Goal: Ask a question: Seek information or help from site administrators or community

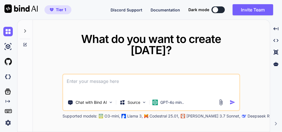
type textarea "x"
click at [172, 100] on div "GPT-4o min.." at bounding box center [169, 102] width 36 height 11
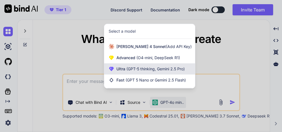
click at [163, 71] on span "Ultra (GPT-5 thinking, Gemini 2.5 Pro)" at bounding box center [151, 69] width 68 height 6
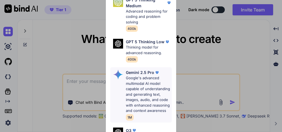
scroll to position [73, 0]
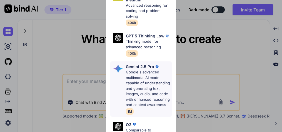
click at [144, 83] on p "Google's advanced multimodal AI model capable of understanding and generating t…" at bounding box center [149, 88] width 46 height 38
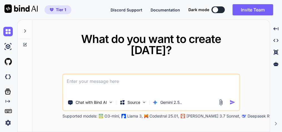
click at [126, 80] on textarea at bounding box center [151, 84] width 176 height 21
paste textarea "here is css code - styles.css ":root { --primary-color-start: #6a11cb; --primar…"
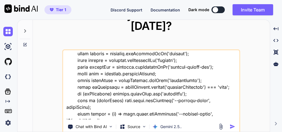
scroll to position [13239, 0]
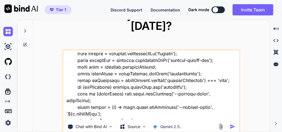
type textarea "this is my tool - "here is css code - styles.css ":root { --primary-color-start…"
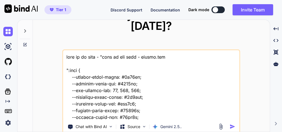
scroll to position [13239, 0]
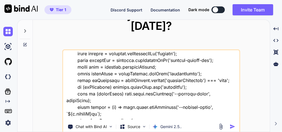
type textarea "this is my tool - "here is css code - styles.css ":root { --primary-color-start…"
type textarea "x"
type textarea "this is my tool - "here is css code - styles.css ":root { --primary-color-start…"
type textarea "x"
type textarea "this is my tool - "here is css code - styles.css ":root { --primary-color-start…"
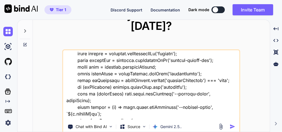
type textarea "x"
type textarea "this is my tool - "here is css code - styles.css ":root { --primary-color-start…"
type textarea "x"
type textarea "this is my tool - "here is css code - styles.css ":root { --primary-color-start…"
type textarea "x"
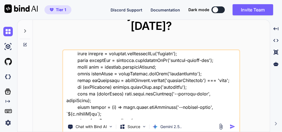
type textarea "this is my tool - "here is css code - styles.css ":root { --primary-color-start…"
type textarea "x"
type textarea "this is my tool - "here is css code - styles.css ":root { --primary-color-start…"
type textarea "x"
type textarea "this is my tool - "here is css code - styles.css ":root { --primary-color-start…"
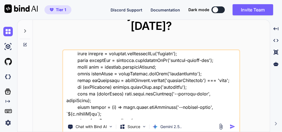
type textarea "x"
type textarea "this is my tool - "here is css code - styles.css ":root { --primary-color-start…"
type textarea "x"
type textarea "this is my tool - "here is css code - styles.css ":root { --primary-color-start…"
type textarea "x"
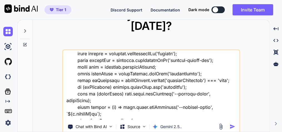
type textarea "this is my tool - "here is css code - styles.css ":root { --primary-color-start…"
type textarea "x"
type textarea "this is my tool - "here is css code - styles.css ":root { --primary-color-start…"
type textarea "x"
type textarea "this is my tool - "here is css code - styles.css ":root { --primary-color-start…"
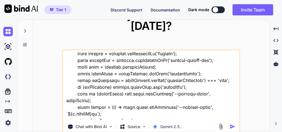
type textarea "x"
type textarea "this is my tool - "here is css code - styles.css ":root { --primary-color-start…"
type textarea "x"
type textarea "this is my tool - "here is css code - styles.css ":root { --primary-color-start…"
type textarea "x"
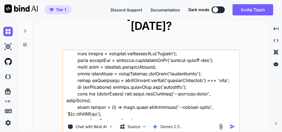
type textarea "this is my tool - "here is css code - styles.css ":root { --primary-color-start…"
type textarea "x"
type textarea "this is my tool - "here is css code - styles.css ":root { --primary-color-start…"
type textarea "x"
type textarea "this is my tool - "here is css code - styles.css ":root { --primary-color-start…"
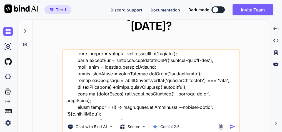
type textarea "x"
type textarea "this is my tool - "here is css code - styles.css ":root { --primary-color-start…"
type textarea "x"
type textarea "this is my tool - "here is css code - styles.css ":root { --primary-color-start…"
type textarea "x"
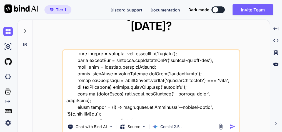
type textarea "this is my tool - "here is css code - styles.css ":root { --primary-color-start…"
type textarea "x"
type textarea "this is my tool - "here is css code - styles.css ":root { --primary-color-start…"
type textarea "x"
type textarea "this is my tool - "here is css code - styles.css ":root { --primary-color-start…"
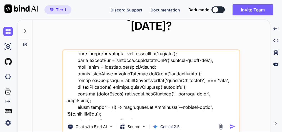
type textarea "x"
type textarea "this is my tool - "here is css code - styles.css ":root { --primary-color-start…"
type textarea "x"
type textarea "this is my tool - "here is css code - styles.css ":root { --primary-color-start…"
type textarea "x"
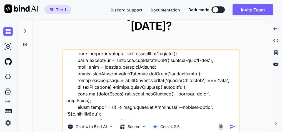
type textarea "this is my tool - "here is css code - styles.css ":root { --primary-color-start…"
type textarea "x"
type textarea "this is my tool - "here is css code - styles.css ":root { --primary-color-start…"
type textarea "x"
type textarea "this is my tool - "here is css code - styles.css ":root { --primary-color-start…"
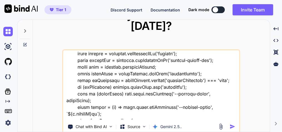
type textarea "x"
type textarea "this is my tool - "here is css code - styles.css ":root { --primary-color-start…"
type textarea "x"
type textarea "this is my tool - "here is css code - styles.css ":root { --primary-color-start…"
type textarea "x"
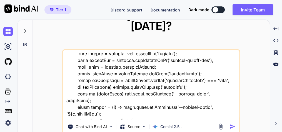
type textarea "this is my tool - "here is css code - styles.css ":root { --primary-color-start…"
type textarea "x"
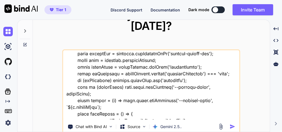
type textarea "this is my tool - "here is css code - styles.css ":root { --primary-color-start…"
type textarea "x"
type textarea "this is my tool - "here is css code - styles.css ":root { --primary-color-start…"
type textarea "x"
type textarea "this is my tool - "here is css code - styles.css ":root { --primary-color-start…"
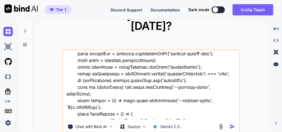
type textarea "x"
type textarea "this is my tool - "here is css code - styles.css ":root { --primary-color-start…"
type textarea "x"
type textarea "this is my tool - "here is css code - styles.css ":root { --primary-color-start…"
type textarea "x"
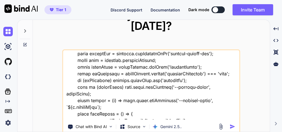
type textarea "this is my tool - "here is css code - styles.css ":root { --primary-color-start…"
type textarea "x"
type textarea "this is my tool - "here is css code - styles.css ":root { --primary-color-start…"
type textarea "x"
type textarea "this is my tool - "here is css code - styles.css ":root { --primary-color-start…"
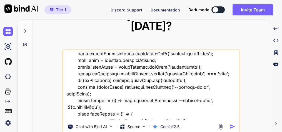
type textarea "x"
type textarea "this is my tool - "here is css code - styles.css ":root { --primary-color-start…"
type textarea "x"
type textarea "this is my tool - "here is css code - styles.css ":root { --primary-color-start…"
type textarea "x"
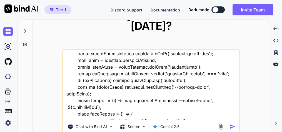
type textarea "this is my tool - "here is css code - styles.css ":root { --primary-color-start…"
type textarea "x"
type textarea "this is my tool - "here is css code - styles.css ":root { --primary-color-start…"
type textarea "x"
type textarea "this is my tool - "here is css code - styles.css ":root { --primary-color-start…"
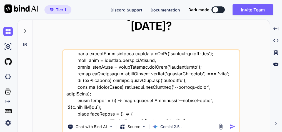
type textarea "x"
type textarea "this is my tool - "here is css code - styles.css ":root { --primary-color-start…"
type textarea "x"
type textarea "this is my tool - "here is css code - styles.css ":root { --primary-color-start…"
type textarea "x"
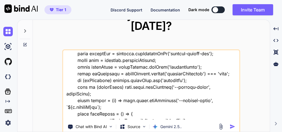
type textarea "this is my tool - "here is css code - styles.css ":root { --primary-color-start…"
type textarea "x"
type textarea "this is my tool - "here is css code - styles.css ":root { --primary-color-start…"
type textarea "x"
type textarea "this is my tool - "here is css code - styles.css ":root { --primary-color-start…"
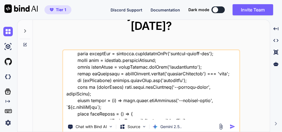
type textarea "x"
type textarea "this is my tool - "here is css code - styles.css ":root { --primary-color-start…"
type textarea "x"
type textarea "this is my tool - "here is css code - styles.css ":root { --primary-color-start…"
type textarea "x"
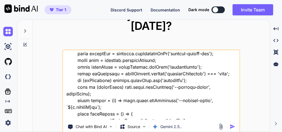
type textarea "this is my tool - "here is css code - styles.css ":root { --primary-color-start…"
type textarea "x"
type textarea "this is my tool - "here is css code - styles.css ":root { --primary-color-start…"
type textarea "x"
type textarea "this is my tool - "here is css code - styles.css ":root { --primary-color-start…"
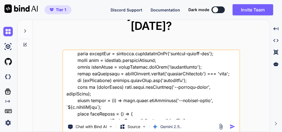
type textarea "x"
type textarea "this is my tool - "here is css code - styles.css ":root { --primary-color-start…"
type textarea "x"
type textarea "this is my tool - "here is css code - styles.css ":root { --primary-color-start…"
type textarea "x"
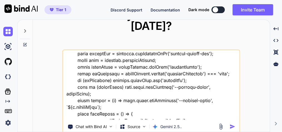
type textarea "this is my tool - "here is css code - styles.css ":root { --primary-color-start…"
type textarea "x"
type textarea "this is my tool - "here is css code - styles.css ":root { --primary-color-start…"
type textarea "x"
type textarea "this is my tool - "here is css code - styles.css ":root { --primary-color-start…"
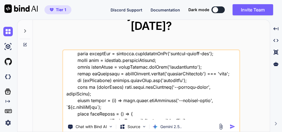
type textarea "x"
type textarea "this is my tool - "here is css code - styles.css ":root { --primary-color-start…"
type textarea "x"
type textarea "this is my tool - "here is css code - styles.css ":root { --primary-color-start…"
type textarea "x"
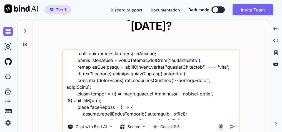
type textarea "this is my tool - "here is css code - styles.css ":root { --primary-color-start…"
type textarea "x"
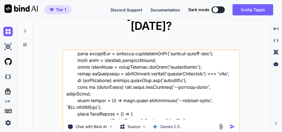
type textarea "this is my tool - "here is css code - styles.css ":root { --primary-color-start…"
type textarea "x"
type textarea "this is my tool - "here is css code - styles.css ":root { --primary-color-start…"
type textarea "x"
type textarea "this is my tool - "here is css code - styles.css ":root { --primary-color-start…"
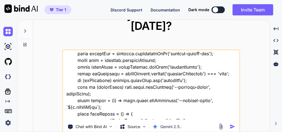
type textarea "x"
type textarea "this is my tool - "here is css code - styles.css ":root { --primary-color-start…"
type textarea "x"
type textarea "this is my tool - "here is css code - styles.css ":root { --primary-color-start…"
type textarea "x"
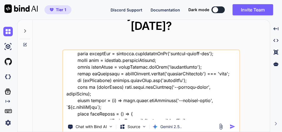
type textarea "this is my tool - "here is css code - styles.css ":root { --primary-color-start…"
type textarea "x"
type textarea "this is my tool - "here is css code - styles.css ":root { --primary-color-start…"
type textarea "x"
type textarea "this is my tool - "here is css code - styles.css ":root { --primary-color-start…"
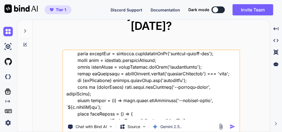
type textarea "x"
type textarea "this is my tool - "here is css code - styles.css ":root { --primary-color-start…"
type textarea "x"
type textarea "this is my tool - "here is css code - styles.css ":root { --primary-color-start…"
type textarea "x"
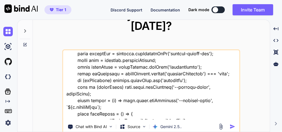
type textarea "this is my tool - "here is css code - styles.css ":root { --primary-color-start…"
type textarea "x"
type textarea "this is my tool - "here is css code - styles.css ":root { --primary-color-start…"
type textarea "x"
type textarea "this is my tool - "here is css code - styles.css ":root { --primary-color-start…"
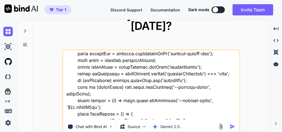
type textarea "x"
type textarea "this is my tool - "here is css code - styles.css ":root { --primary-color-start…"
type textarea "x"
type textarea "this is my tool - "here is css code - styles.css ":root { --primary-color-start…"
type textarea "x"
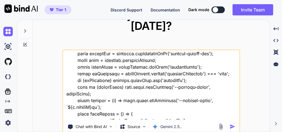
type textarea "this is my tool - "here is css code - styles.css ":root { --primary-color-start…"
type textarea "x"
type textarea "this is my tool - "here is css code - styles.css ":root { --primary-color-start…"
type textarea "x"
type textarea "this is my tool - "here is css code - styles.css ":root { --primary-color-start…"
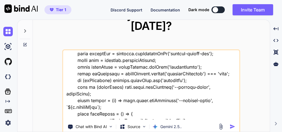
type textarea "x"
type textarea "this is my tool - "here is css code - styles.css ":root { --primary-color-start…"
type textarea "x"
type textarea "this is my tool - "here is css code - styles.css ":root { --primary-color-start…"
type textarea "x"
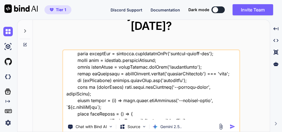
type textarea "this is my tool - "here is css code - styles.css ":root { --primary-color-start…"
type textarea "x"
type textarea "this is my tool - "here is css code - styles.css ":root { --primary-color-start…"
type textarea "x"
type textarea "this is my tool - "here is css code - styles.css ":root { --primary-color-start…"
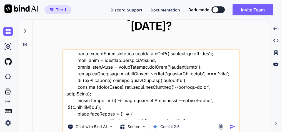
type textarea "x"
type textarea "this is my tool - "here is css code - styles.css ":root { --primary-color-start…"
type textarea "x"
type textarea "this is my tool - "here is css code - styles.css ":root { --primary-color-start…"
type textarea "x"
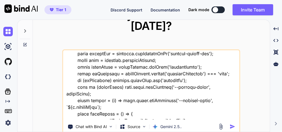
type textarea "this is my tool - "here is css code - styles.css ":root { --primary-color-start…"
type textarea "x"
type textarea "this is my tool - "here is css code - styles.css ":root { --primary-color-start…"
type textarea "x"
type textarea "this is my tool - "here is css code - styles.css ":root { --primary-color-start…"
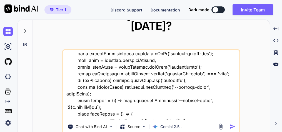
type textarea "x"
type textarea "this is my tool - "here is css code - styles.css ":root { --primary-color-start…"
type textarea "x"
type textarea "this is my tool - "here is css code - styles.css ":root { --primary-color-start…"
type textarea "x"
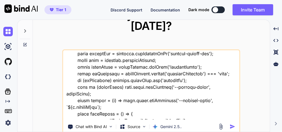
type textarea "this is my tool - "here is css code - styles.css ":root { --primary-color-start…"
type textarea "x"
type textarea "this is my tool - "here is css code - styles.css ":root { --primary-color-start…"
type textarea "x"
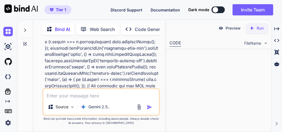
scroll to position [7539, 0]
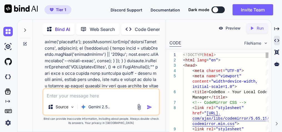
type textarea "x"
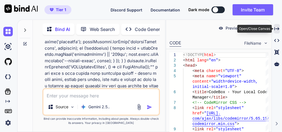
click at [279, 26] on div "Created with Pixso." at bounding box center [277, 28] width 6 height 9
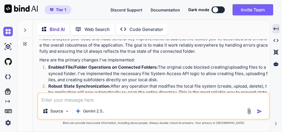
scroll to position [3780, 0]
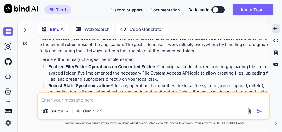
scroll to position [3802, 0]
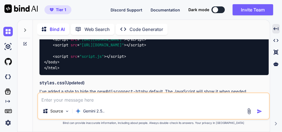
scroll to position [5249, 0]
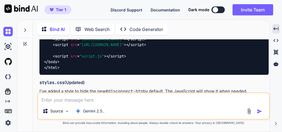
click at [257, 98] on img at bounding box center [255, 100] width 4 height 4
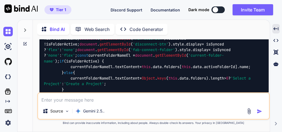
scroll to position [7853, 0]
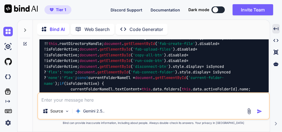
click at [12, 33] on img at bounding box center [7, 31] width 9 height 9
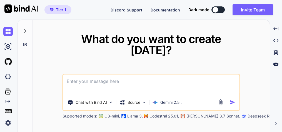
click at [107, 79] on textarea at bounding box center [151, 84] width 176 height 21
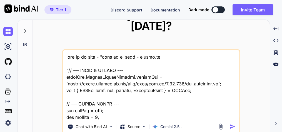
scroll to position [10081, 0]
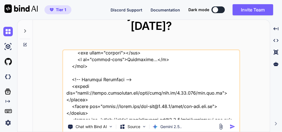
click at [104, 110] on textarea at bounding box center [151, 84] width 176 height 69
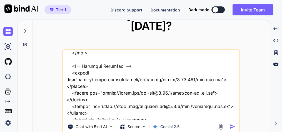
scroll to position [10101, 0]
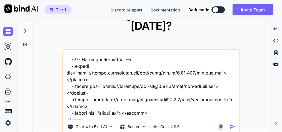
type textarea "this is my tool - "here is js code - script.js "// --- SETUP & CONFIG --- pdfjs…"
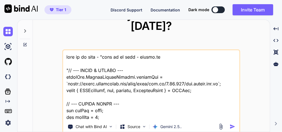
scroll to position [10101, 0]
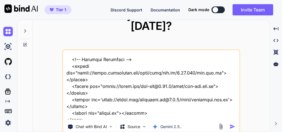
type textarea "this is my tool - "here is js code - script.js "// --- SETUP & CONFIG --- pdfjs…"
type textarea "x"
type textarea "this is my tool - "here is js code - script.js "// --- SETUP & CONFIG --- pdfjs…"
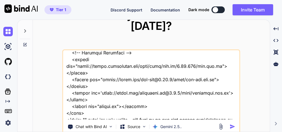
type textarea "x"
type textarea "this is my tool - "here is js code - script.js "// --- SETUP & CONFIG --- pdfjs…"
type textarea "x"
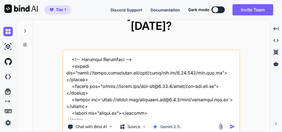
type textarea "this is my tool - "here is js code - script.js "// --- SETUP & CONFIG --- pdfjs…"
type textarea "x"
type textarea "this is my tool - "here is js code - script.js "// --- SETUP & CONFIG --- pdfjs…"
type textarea "x"
type textarea "this is my tool - "here is js code - script.js "// --- SETUP & CONFIG --- pdfjs…"
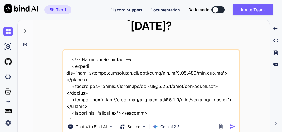
type textarea "x"
type textarea "this is my tool - "here is js code - script.js "// --- SETUP & CONFIG --- pdfjs…"
type textarea "x"
type textarea "this is my tool - "here is js code - script.js "// --- SETUP & CONFIG --- pdfjs…"
type textarea "x"
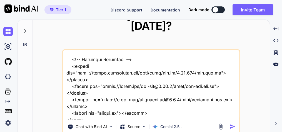
type textarea "this is my tool - "here is js code - script.js "// --- SETUP & CONFIG --- pdfjs…"
type textarea "x"
type textarea "this is my tool - "here is js code - script.js "// --- SETUP & CONFIG --- pdfjs…"
type textarea "x"
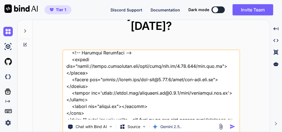
type textarea "this is my tool - "here is js code - script.js "// --- SETUP & CONFIG --- pdfjs…"
type textarea "x"
type textarea "this is my tool - "here is js code - script.js "// --- SETUP & CONFIG --- pdfjs…"
type textarea "x"
type textarea "this is my tool - "here is js code - script.js "// --- SETUP & CONFIG --- pdfjs…"
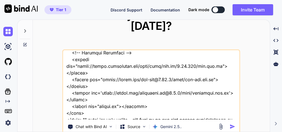
type textarea "x"
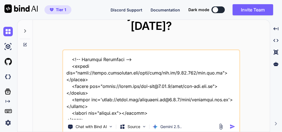
type textarea "this is my tool - "here is js code - script.js "// --- SETUP & CONFIG --- pdfjs…"
type textarea "x"
type textarea "this is my tool - "here is js code - script.js "// --- SETUP & CONFIG --- pdfjs…"
type textarea "x"
type textarea "this is my tool - "here is js code - script.js "// --- SETUP & CONFIG --- pdfjs…"
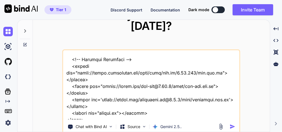
type textarea "x"
type textarea "this is my tool - "here is js code - script.js "// --- SETUP & CONFIG --- pdfjs…"
type textarea "x"
type textarea "this is my tool - "here is js code - script.js "// --- SETUP & CONFIG --- pdfjs…"
type textarea "x"
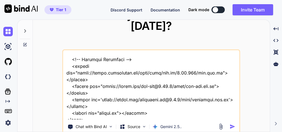
type textarea "this is my tool - "here is js code - script.js "// --- SETUP & CONFIG --- pdfjs…"
type textarea "x"
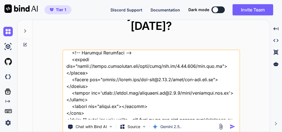
type textarea "this is my tool - "here is js code - script.js "// --- SETUP & CONFIG --- pdfjs…"
type textarea "x"
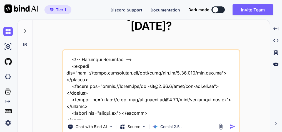
type textarea "this is my tool - "here is js code - script.js "// --- SETUP & CONFIG --- pdfjs…"
type textarea "x"
type textarea "this is my tool - "here is js code - script.js "// --- SETUP & CONFIG --- pdfjs…"
type textarea "x"
type textarea "this is my tool - "here is js code - script.js "// --- SETUP & CONFIG --- pdfjs…"
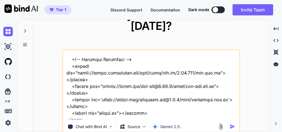
type textarea "x"
type textarea "this is my tool - "here is js code - script.js "// --- SETUP & CONFIG --- pdfjs…"
type textarea "x"
type textarea "this is my tool - "here is js code - script.js "// --- SETUP & CONFIG --- pdfjs…"
type textarea "x"
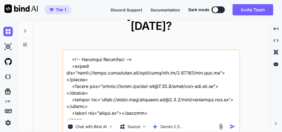
type textarea "this is my tool - "here is js code - script.js "// --- SETUP & CONFIG --- pdfjs…"
type textarea "x"
type textarea "this is my tool - "here is js code - script.js "// --- SETUP & CONFIG --- pdfjs…"
type textarea "x"
type textarea "this is my tool - "here is js code - script.js "// --- SETUP & CONFIG --- pdfjs…"
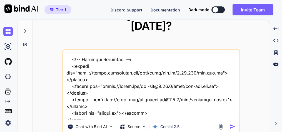
type textarea "x"
type textarea "this is my tool - "here is js code - script.js "// --- SETUP & CONFIG --- pdfjs…"
type textarea "x"
type textarea "this is my tool - "here is js code - script.js "// --- SETUP & CONFIG --- pdfjs…"
type textarea "x"
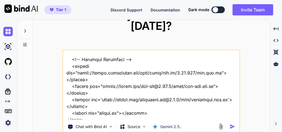
type textarea "this is my tool - "here is js code - script.js "// --- SETUP & CONFIG --- pdfjs…"
type textarea "x"
type textarea "this is my tool - "here is js code - script.js "// --- SETUP & CONFIG --- pdfjs…"
type textarea "x"
type textarea "this is my tool - "here is js code - script.js "// --- SETUP & CONFIG --- pdfjs…"
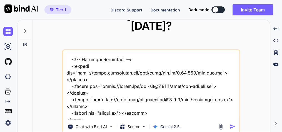
type textarea "x"
type textarea "this is my tool - "here is js code - script.js "// --- SETUP & CONFIG --- pdfjs…"
type textarea "x"
type textarea "this is my tool - "here is js code - script.js "// --- SETUP & CONFIG --- pdfjs…"
type textarea "x"
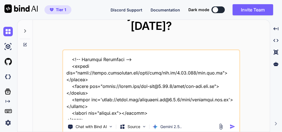
type textarea "this is my tool - "here is js code - script.js "// --- SETUP & CONFIG --- pdfjs…"
type textarea "x"
type textarea "this is my tool - "here is js code - script.js "// --- SETUP & CONFIG --- pdfjs…"
type textarea "x"
type textarea "this is my tool - "here is js code - script.js "// --- SETUP & CONFIG --- pdfjs…"
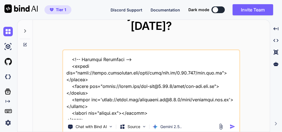
type textarea "x"
type textarea "this is my tool - "here is js code - script.js "// --- SETUP & CONFIG --- pdfjs…"
type textarea "x"
type textarea "this is my tool - "here is js code - script.js "// --- SETUP & CONFIG --- pdfjs…"
type textarea "x"
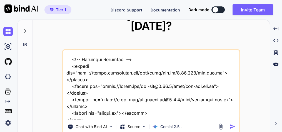
type textarea "this is my tool - "here is js code - script.js "// --- SETUP & CONFIG --- pdfjs…"
type textarea "x"
type textarea "this is my tool - "here is js code - script.js "// --- SETUP & CONFIG --- pdfjs…"
type textarea "x"
type textarea "this is my tool - "here is js code - script.js "// --- SETUP & CONFIG --- pdfjs…"
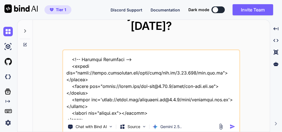
type textarea "x"
type textarea "this is my tool - "here is js code - script.js "// --- SETUP & CONFIG --- pdfjs…"
type textarea "x"
type textarea "this is my tool - "here is js code - script.js "// --- SETUP & CONFIG --- pdfjs…"
type textarea "x"
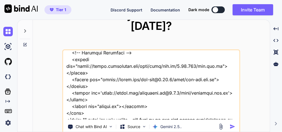
type textarea "this is my tool - "here is js code - script.js "// --- SETUP & CONFIG --- pdfjs…"
type textarea "x"
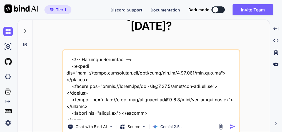
type textarea "this is my tool - "here is js code - script.js "// --- SETUP & CONFIG --- pdfjs…"
type textarea "x"
type textarea "this is my tool - "here is js code - script.js "// --- SETUP & CONFIG --- pdfjs…"
type textarea "x"
type textarea "this is my tool - "here is js code - script.js "// --- SETUP & CONFIG --- pdfjs…"
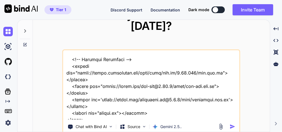
type textarea "x"
type textarea "this is my tool - "here is js code - script.js "// --- SETUP & CONFIG --- pdfjs…"
type textarea "x"
type textarea "this is my tool - "here is js code - script.js "// --- SETUP & CONFIG --- pdfjs…"
type textarea "x"
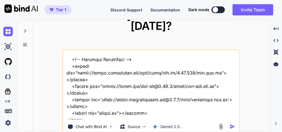
type textarea "this is my tool - "here is js code - script.js "// --- SETUP & CONFIG --- pdfjs…"
type textarea "x"
type textarea "this is my tool - "here is js code - script.js "// --- SETUP & CONFIG --- pdfjs…"
type textarea "x"
type textarea "this is my tool - "here is js code - script.js "// --- SETUP & CONFIG --- pdfjs…"
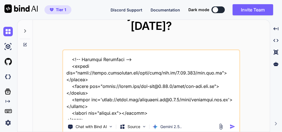
type textarea "x"
type textarea "this is my tool - "here is js code - script.js "// --- SETUP & CONFIG --- pdfjs…"
type textarea "x"
type textarea "this is my tool - "here is js code - script.js "// --- SETUP & CONFIG --- pdfjs…"
type textarea "x"
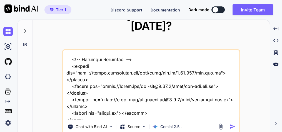
type textarea "this is my tool - "here is js code - script.js "// --- SETUP & CONFIG --- pdfjs…"
type textarea "x"
type textarea "this is my tool - "here is js code - script.js "// --- SETUP & CONFIG --- pdfjs…"
type textarea "x"
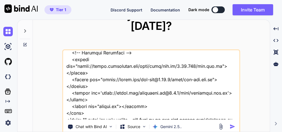
type textarea "this is my tool - "here is js code - script.js "// --- SETUP & CONFIG --- pdfjs…"
type textarea "x"
type textarea "this is my tool - "here is js code - script.js "// --- SETUP & CONFIG --- pdfjs…"
type textarea "x"
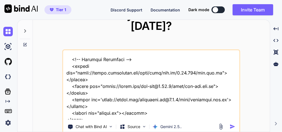
type textarea "this is my tool - "here is js code - script.js "// --- SETUP & CONFIG --- pdfjs…"
type textarea "x"
type textarea "this is my tool - "here is js code - script.js "// --- SETUP & CONFIG --- pdfjs…"
type textarea "x"
drag, startPoint x: 203, startPoint y: 110, endPoint x: 206, endPoint y: 109, distance: 4.2
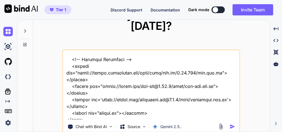
click at [203, 110] on textarea at bounding box center [151, 84] width 176 height 69
type textarea "this is my tool - "here is js code - script.js "// --- SETUP & CONFIG --- pdfjs…"
type textarea "x"
type textarea "this is my tool - "here is js code - script.js "// --- SETUP & CONFIG --- pdfjs…"
type textarea "x"
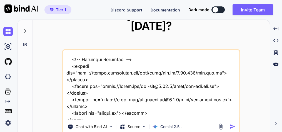
click at [205, 110] on textarea at bounding box center [151, 84] width 176 height 69
type textarea "this is my tool - "here is js code - script.js "// --- SETUP & CONFIG --- pdfjs…"
type textarea "x"
type textarea "this is my tool - "here is js code - script.js "// --- SETUP & CONFIG --- pdfjs…"
type textarea "x"
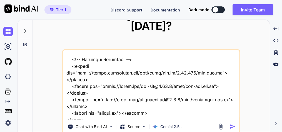
type textarea "this is my tool - "here is js code - script.js "// --- SETUP & CONFIG --- pdfjs…"
type textarea "x"
type textarea "this is my tool - "here is js code - script.js "// --- SETUP & CONFIG --- pdfjs…"
type textarea "x"
type textarea "this is my tool - "here is js code - script.js "// --- SETUP & CONFIG --- pdfjs…"
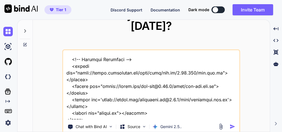
type textarea "x"
type textarea "this is my tool - "here is js code - script.js "// --- SETUP & CONFIG --- pdfjs…"
type textarea "x"
type textarea "this is my tool - "here is js code - script.js "// --- SETUP & CONFIG --- pdfjs…"
type textarea "x"
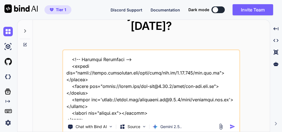
type textarea "this is my tool - "here is js code - script.js "// --- SETUP & CONFIG --- pdfjs…"
type textarea "x"
type textarea "this is my tool - "here is js code - script.js "// --- SETUP & CONFIG --- pdfjs…"
type textarea "x"
type textarea "this is my tool - "here is js code - script.js "// --- SETUP & CONFIG --- pdfjs…"
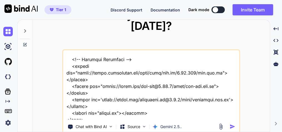
type textarea "x"
type textarea "this is my tool - "here is js code - script.js "// --- SETUP & CONFIG --- pdfjs…"
type textarea "x"
type textarea "this is my tool - "here is js code - script.js "// --- SETUP & CONFIG --- pdfjs…"
type textarea "x"
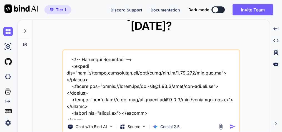
type textarea "this is my tool - "here is js code - script.js "// --- SETUP & CONFIG --- pdfjs…"
type textarea "x"
type textarea "this is my tool - "here is js code - script.js "// --- SETUP & CONFIG --- pdfjs…"
type textarea "x"
type textarea "this is my tool - "here is js code - script.js "// --- SETUP & CONFIG --- pdfjs…"
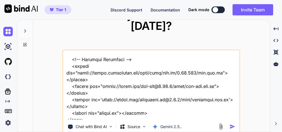
type textarea "x"
type textarea "this is my tool - "here is js code - script.js "// --- SETUP & CONFIG --- pdfjs…"
type textarea "x"
type textarea "this is my tool - "here is js code - script.js "// --- SETUP & CONFIG --- pdfjs…"
type textarea "x"
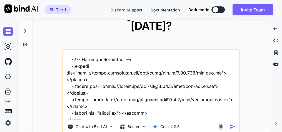
type textarea "this is my tool - "here is js code - script.js "// --- SETUP & CONFIG --- pdfjs…"
type textarea "x"
type textarea "this is my tool - "here is js code - script.js "// --- SETUP & CONFIG --- pdfjs…"
type textarea "x"
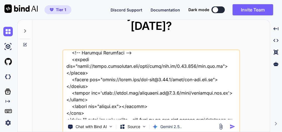
type textarea "this is my tool - "here is js code - script.js "// --- SETUP & CONFIG --- pdfjs…"
type textarea "x"
type textarea "this is my tool - "here is js code - script.js "// --- SETUP & CONFIG --- pdfjs…"
type textarea "x"
type textarea "this is my tool - "here is js code - script.js "// --- SETUP & CONFIG --- pdfjs…"
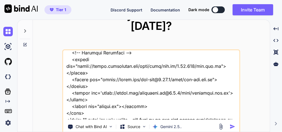
type textarea "x"
type textarea "this is my tool - "here is js code - script.js "// --- SETUP & CONFIG --- pdfjs…"
type textarea "x"
type textarea "this is my tool - "here is js code - script.js "// --- SETUP & CONFIG --- pdfjs…"
type textarea "x"
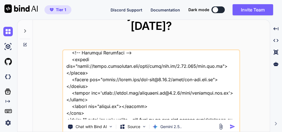
type textarea "this is my tool - "here is js code - script.js "// --- SETUP & CONFIG --- pdfjs…"
type textarea "x"
type textarea "this is my tool - "here is js code - script.js "// --- SETUP & CONFIG --- pdfjs…"
type textarea "x"
type textarea "this is my tool - "here is js code - script.js "// --- SETUP & CONFIG --- pdfjs…"
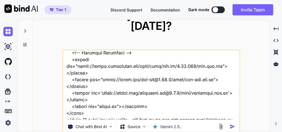
type textarea "x"
type textarea "this is my tool - "here is js code - script.js "// --- SETUP & CONFIG --- pdfjs…"
type textarea "x"
type textarea "this is my tool - "here is js code - script.js "// --- SETUP & CONFIG --- pdfjs…"
type textarea "x"
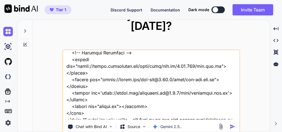
type textarea "this is my tool - "here is js code - script.js "// --- SETUP & CONFIG --- pdfjs…"
type textarea "x"
type textarea "this is my tool - "here is js code - script.js "// --- SETUP & CONFIG --- pdfjs…"
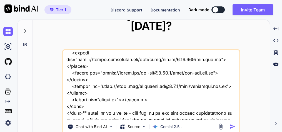
type textarea "x"
type textarea "this is my tool - "here is js code - script.js "// --- SETUP & CONFIG --- pdfjs…"
type textarea "x"
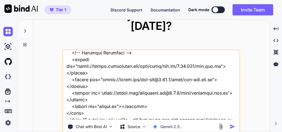
type textarea "this is my tool - "here is js code - script.js "// --- SETUP & CONFIG --- pdfjs…"
type textarea "x"
type textarea "this is my tool - "here is js code - script.js "// --- SETUP & CONFIG --- pdfjs…"
type textarea "x"
type textarea "this is my tool - "here is js code - script.js "// --- SETUP & CONFIG --- pdfjs…"
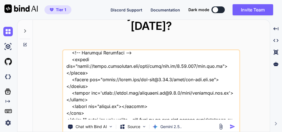
type textarea "x"
type textarea "this is my tool - "here is js code - script.js "// --- SETUP & CONFIG --- pdfjs…"
type textarea "x"
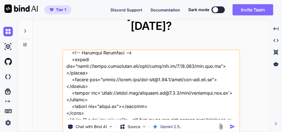
scroll to position [10115, 0]
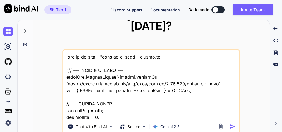
scroll to position [10115, 0]
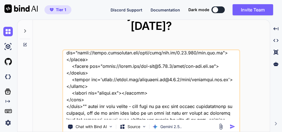
type textarea "this is my tool - "here is js code - script.js "// --- SETUP & CONFIG --- pdfjs…"
type textarea "x"
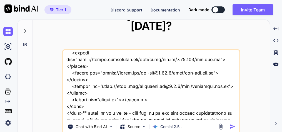
type textarea "this is my tool - "here is js code - script.js "// --- SETUP & CONFIG --- pdfjs…"
type textarea "x"
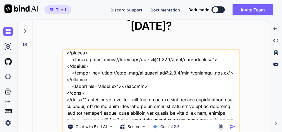
type textarea "this is my tool - "here is js code - script.js "// --- SETUP & CONFIG --- pdfjs…"
type textarea "x"
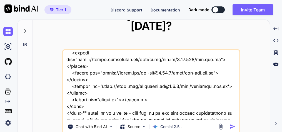
type textarea "this is my tool - "here is js code - script.js "// --- SETUP & CONFIG --- pdfjs…"
type textarea "x"
type textarea "this is my tool - "here is js code - script.js "// --- SETUP & CONFIG --- pdfjs…"
type textarea "x"
type textarea "this is my tool - "here is js code - script.js "// --- SETUP & CONFIG --- pdfjs…"
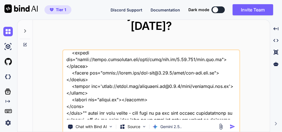
type textarea "x"
type textarea "this is my tool - "here is js code - script.js "// --- SETUP & CONFIG --- pdfjs…"
type textarea "x"
type textarea "this is my tool - "here is js code - script.js "// --- SETUP & CONFIG --- pdfjs…"
type textarea "x"
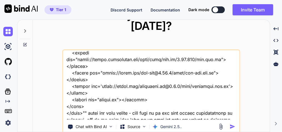
type textarea "this is my tool - "here is js code - script.js "// --- SETUP & CONFIG --- pdfjs…"
type textarea "x"
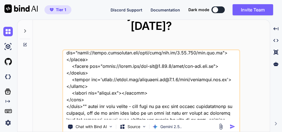
type textarea "this is my tool - "here is js code - script.js "// --- SETUP & CONFIG --- pdfjs…"
type textarea "x"
type textarea "this is my tool - "here is js code - script.js "// --- SETUP & CONFIG --- pdfjs…"
type textarea "x"
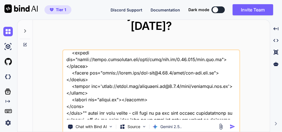
type textarea "this is my tool - "here is js code - script.js "// --- SETUP & CONFIG --- pdfjs…"
type textarea "x"
type textarea "this is my tool - "here is js code - script.js "// --- SETUP & CONFIG --- pdfjs…"
type textarea "x"
type textarea "this is my tool - "here is js code - script.js "// --- SETUP & CONFIG --- pdfjs…"
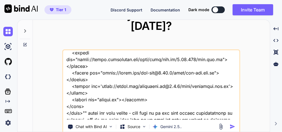
type textarea "x"
type textarea "this is my tool - "here is js code - script.js "// --- SETUP & CONFIG --- pdfjs…"
type textarea "x"
type textarea "this is my tool - "here is js code - script.js "// --- SETUP & CONFIG --- pdfjs…"
type textarea "x"
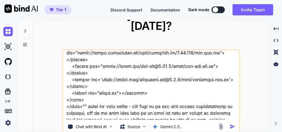
type textarea "this is my tool - "here is js code - script.js "// --- SETUP & CONFIG --- pdfjs…"
type textarea "x"
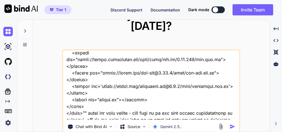
type textarea "this is my tool - "here is js code - script.js "// --- SETUP & CONFIG --- pdfjs…"
type textarea "x"
type textarea "this is my tool - "here is js code - script.js "// --- SETUP & CONFIG --- pdfjs…"
type textarea "x"
type textarea "this is my tool - "here is js code - script.js "// --- SETUP & CONFIG --- pdfjs…"
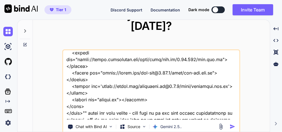
type textarea "x"
type textarea "this is my tool - "here is js code - script.js "// --- SETUP & CONFIG --- pdfjs…"
type textarea "x"
type textarea "this is my tool - "here is js code - script.js "// --- SETUP & CONFIG --- pdfjs…"
type textarea "x"
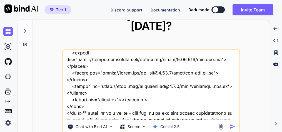
type textarea "this is my tool - "here is js code - script.js "// --- SETUP & CONFIG --- pdfjs…"
type textarea "x"
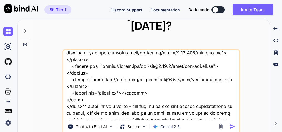
type textarea "this is my tool - "here is js code - script.js "// --- SETUP & CONFIG --- pdfjs…"
type textarea "x"
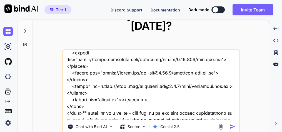
type textarea "this is my tool - "here is js code - script.js "// --- SETUP & CONFIG --- pdfjs…"
type textarea "x"
type textarea "this is my tool - "here is js code - script.js "// --- SETUP & CONFIG --- pdfjs…"
type textarea "x"
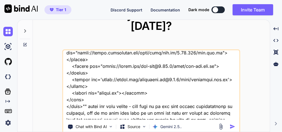
type textarea "this is my tool - "here is js code - script.js "// --- SETUP & CONFIG --- pdfjs…"
type textarea "x"
type textarea "this is my tool - "here is js code - script.js "// --- SETUP & CONFIG --- pdfjs…"
type textarea "x"
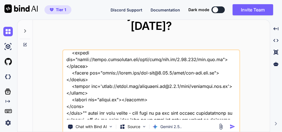
type textarea "this is my tool - "here is js code - script.js "// --- SETUP & CONFIG --- pdfjs…"
type textarea "x"
type textarea "this is my tool - "here is js code - script.js "// --- SETUP & CONFIG --- pdfjs…"
type textarea "x"
type textarea "this is my tool - "here is js code - script.js "// --- SETUP & CONFIG --- pdfjs…"
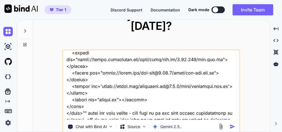
type textarea "x"
type textarea "this is my tool - "here is js code - script.js "// --- SETUP & CONFIG --- pdfjs…"
type textarea "x"
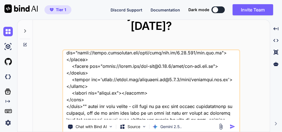
type textarea "this is my tool - "here is js code - script.js "// --- SETUP & CONFIG --- pdfjs…"
type textarea "x"
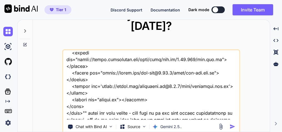
type textarea "this is my tool - "here is js code - script.js "// --- SETUP & CONFIG --- pdfjs…"
type textarea "x"
type textarea "this is my tool - "here is js code - script.js "// --- SETUP & CONFIG --- pdfjs…"
type textarea "x"
type textarea "this is my tool - "here is js code - script.js "// --- SETUP & CONFIG --- pdfjs…"
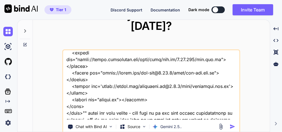
type textarea "x"
type textarea "this is my tool - "here is js code - script.js "// --- SETUP & CONFIG --- pdfjs…"
type textarea "x"
type textarea "this is my tool - "here is js code - script.js "// --- SETUP & CONFIG --- pdfjs…"
type textarea "x"
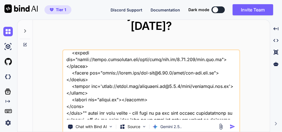
type textarea "this is my tool - "here is js code - script.js "// --- SETUP & CONFIG --- pdfjs…"
type textarea "x"
type textarea "this is my tool - "here is js code - script.js "// --- SETUP & CONFIG --- pdfjs…"
type textarea "x"
type textarea "this is my tool - "here is js code - script.js "// --- SETUP & CONFIG --- pdfjs…"
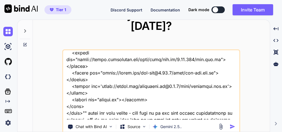
type textarea "x"
type textarea "this is my tool - "here is js code - script.js "// --- SETUP & CONFIG --- pdfjs…"
type textarea "x"
type textarea "this is my tool - "here is js code - script.js "// --- SETUP & CONFIG --- pdfjs…"
type textarea "x"
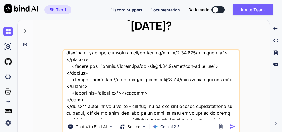
type textarea "this is my tool - "here is js code - script.js "// --- SETUP & CONFIG --- pdfjs…"
type textarea "x"
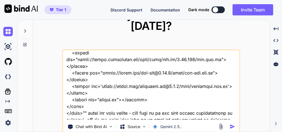
type textarea "this is my tool - "here is js code - script.js "// --- SETUP & CONFIG --- pdfjs…"
type textarea "x"
type textarea "this is my tool - "here is js code - script.js "// --- SETUP & CONFIG --- pdfjs…"
type textarea "x"
type textarea "this is my tool - "here is js code - script.js "// --- SETUP & CONFIG --- pdfjs…"
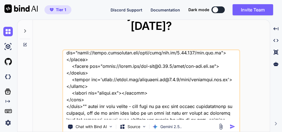
type textarea "x"
type textarea "this is my tool - "here is js code - script.js "// --- SETUP & CONFIG --- pdfjs…"
type textarea "x"
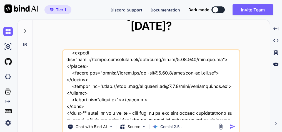
type textarea "this is my tool - "here is js code - script.js "// --- SETUP & CONFIG --- pdfjs…"
type textarea "x"
type textarea "this is my tool - "here is js code - script.js "// --- SETUP & CONFIG --- pdfjs…"
type textarea "x"
type textarea "this is my tool - "here is js code - script.js "// --- SETUP & CONFIG --- pdfjs…"
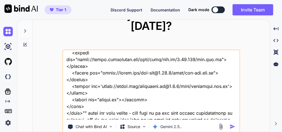
type textarea "x"
type textarea "this is my tool - "here is js code - script.js "// --- SETUP & CONFIG --- pdfjs…"
type textarea "x"
type textarea "this is my tool - "here is js code - script.js "// --- SETUP & CONFIG --- pdfjs…"
type textarea "x"
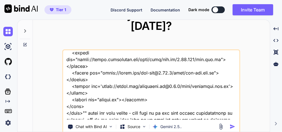
type textarea "this is my tool - "here is js code - script.js "// --- SETUP & CONFIG --- pdfjs…"
type textarea "x"
type textarea "this is my tool - "here is js code - script.js "// --- SETUP & CONFIG --- pdfjs…"
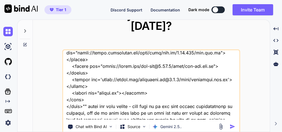
type textarea "x"
type textarea "this is my tool - "here is js code - script.js "// --- SETUP & CONFIG --- pdfjs…"
type textarea "x"
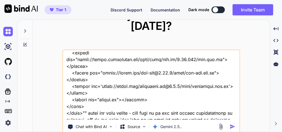
type textarea "this is my tool - "here is js code - script.js "// --- SETUP & CONFIG --- pdfjs…"
type textarea "x"
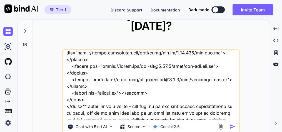
type textarea "this is my tool - "here is js code - script.js "// --- SETUP & CONFIG --- pdfjs…"
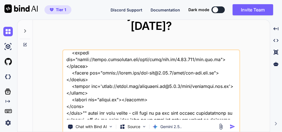
type textarea "x"
type textarea "this is my tool - "here is js code - script.js "// --- SETUP & CONFIG --- pdfjs…"
type textarea "x"
type textarea "this is my tool - "here is js code - script.js "// --- SETUP & CONFIG --- pdfjs…"
type textarea "x"
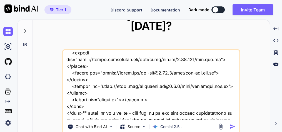
type textarea "this is my tool - "here is js code - script.js "// --- SETUP & CONFIG --- pdfjs…"
type textarea "x"
type textarea "this is my tool - "here is js code - script.js "// --- SETUP & CONFIG --- pdfjs…"
type textarea "x"
type textarea "this is my tool - "here is js code - script.js "// --- SETUP & CONFIG --- pdfjs…"
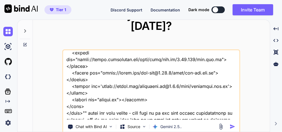
type textarea "x"
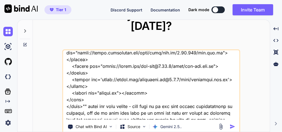
type textarea "this is my tool - "here is js code - script.js "// --- SETUP & CONFIG --- pdfjs…"
type textarea "x"
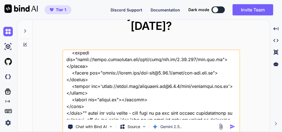
type textarea "this is my tool - "here is js code - script.js "// --- SETUP & CONFIG --- pdfjs…"
type textarea "x"
type textarea "this is my tool - "here is js code - script.js "// --- SETUP & CONFIG --- pdfjs…"
type textarea "x"
type textarea "this is my tool - "here is js code - script.js "// --- SETUP & CONFIG --- pdfjs…"
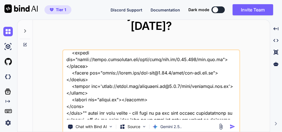
type textarea "x"
type textarea "this is my tool - "here is js code - script.js "// --- SETUP & CONFIG --- pdfjs…"
type textarea "x"
type textarea "this is my tool - "here is js code - script.js "// --- SETUP & CONFIG --- pdfjs…"
type textarea "x"
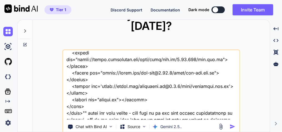
type textarea "this is my tool - "here is js code - script.js "// --- SETUP & CONFIG --- pdfjs…"
type textarea "x"
type textarea "this is my tool - "here is js code - script.js "// --- SETUP & CONFIG --- pdfjs…"
type textarea "x"
type textarea "this is my tool - "here is js code - script.js "// --- SETUP & CONFIG --- pdfjs…"
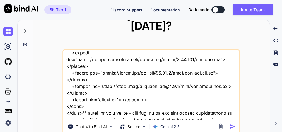
type textarea "x"
type textarea "this is my tool - "here is js code - script.js "// --- SETUP & CONFIG --- pdfjs…"
type textarea "x"
type textarea "this is my tool - "here is js code - script.js "// --- SETUP & CONFIG --- pdfjs…"
type textarea "x"
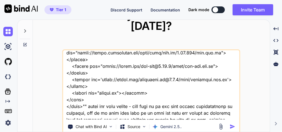
type textarea "this is my tool - "here is js code - script.js "// --- SETUP & CONFIG --- pdfjs…"
type textarea "x"
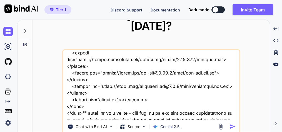
type textarea "this is my tool - "here is js code - script.js "// --- SETUP & CONFIG --- pdfjs…"
type textarea "x"
type textarea "this is my tool - "here is js code - script.js "// --- SETUP & CONFIG --- pdfjs…"
type textarea "x"
type textarea "this is my tool - "here is js code - script.js "// --- SETUP & CONFIG --- pdfjs…"
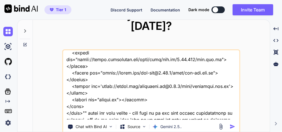
type textarea "x"
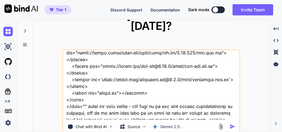
type textarea "this is my tool - "here is js code - script.js "// --- SETUP & CONFIG --- pdfjs…"
type textarea "x"
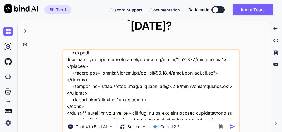
scroll to position [10121, 0]
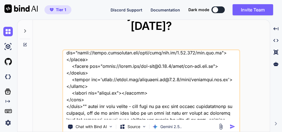
type textarea "this is my tool - "here is js code - script.js "// --- SETUP & CONFIG --- pdfjs…"
type textarea "x"
type textarea "this is my tool - "here is js code - script.js "// --- SETUP & CONFIG --- pdfjs…"
type textarea "x"
type textarea "this is my tool - "here is js code - script.js "// --- SETUP & CONFIG --- pdfjs…"
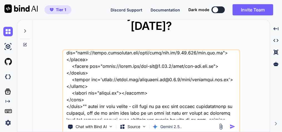
type textarea "x"
type textarea "this is my tool - "here is js code - script.js "// --- SETUP & CONFIG --- pdfjs…"
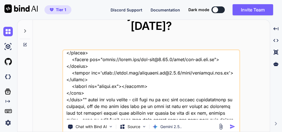
type textarea "x"
type textarea "this is my tool - "here is js code - script.js "// --- SETUP & CONFIG --- pdfjs…"
type textarea "x"
type textarea "this is my tool - "here is js code - script.js "// --- SETUP & CONFIG --- pdfjs…"
type textarea "x"
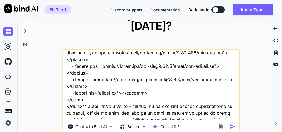
type textarea "this is my tool - "here is js code - script.js "// --- SETUP & CONFIG --- pdfjs…"
type textarea "x"
type textarea "this is my tool - "here is js code - script.js "// --- SETUP & CONFIG --- pdfjs…"
type textarea "x"
type textarea "this is my tool - "here is js code - script.js "// --- SETUP & CONFIG --- pdfjs…"
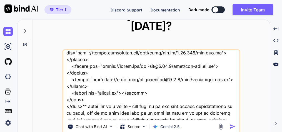
type textarea "x"
type textarea "this is my tool - "here is js code - script.js "// --- SETUP & CONFIG --- pdfjs…"
type textarea "x"
type textarea "this is my tool - "here is js code - script.js "// --- SETUP & CONFIG --- pdfjs…"
type textarea "x"
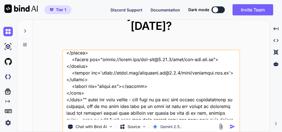
type textarea "this is my tool - "here is js code - script.js "// --- SETUP & CONFIG --- pdfjs…"
type textarea "x"
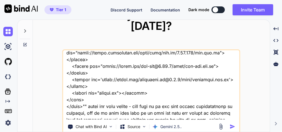
type textarea "this is my tool - "here is js code - script.js "// --- SETUP & CONFIG --- pdfjs…"
type textarea "x"
type textarea "this is my tool - "here is js code - script.js "// --- SETUP & CONFIG --- pdfjs…"
type textarea "x"
type textarea "this is my tool - "here is js code - script.js "// --- SETUP & CONFIG --- pdfjs…"
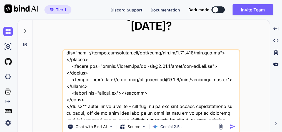
type textarea "x"
type textarea "this is my tool - "here is js code - script.js "// --- SETUP & CONFIG --- pdfjs…"
type textarea "x"
type textarea "this is my tool - "here is js code - script.js "// --- SETUP & CONFIG --- pdfjs…"
type textarea "x"
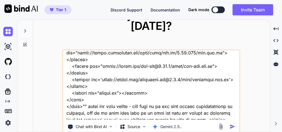
type textarea "this is my tool - "here is js code - script.js "// --- SETUP & CONFIG --- pdfjs…"
type textarea "x"
type textarea "this is my tool - "here is js code - script.js "// --- SETUP & CONFIG --- pdfjs…"
type textarea "x"
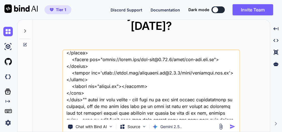
type textarea "this is my tool - "here is js code - script.js "// --- SETUP & CONFIG --- pdfjs…"
type textarea "x"
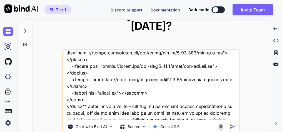
type textarea "this is my tool - "here is js code - script.js "// --- SETUP & CONFIG --- pdfjs…"
type textarea "x"
click at [130, 112] on textarea at bounding box center [151, 84] width 176 height 69
click at [170, 111] on textarea at bounding box center [151, 84] width 176 height 69
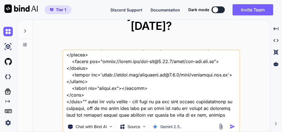
scroll to position [10128, 0]
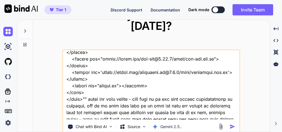
click at [92, 112] on textarea at bounding box center [151, 84] width 176 height 69
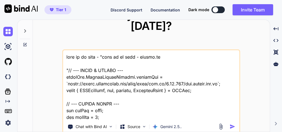
scroll to position [10128, 0]
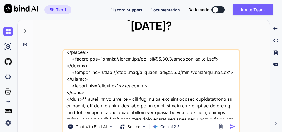
type textarea "this is my tool - "here is js code - script.js "// --- SETUP & CONFIG --- pdfjs…"
type textarea "x"
type textarea "this is my tool - "here is js code - script.js "// --- SETUP & CONFIG --- pdfjs…"
type textarea "x"
type textarea "this is my tool - "here is js code - script.js "// --- SETUP & CONFIG --- pdfjs…"
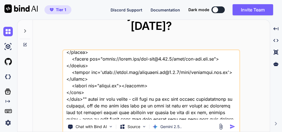
type textarea "x"
type textarea "this is my tool - "here is js code - script.js "// --- SETUP & CONFIG --- pdfjs…"
type textarea "x"
type textarea "this is my tool - "here is js code - script.js "// --- SETUP & CONFIG --- pdfjs…"
type textarea "x"
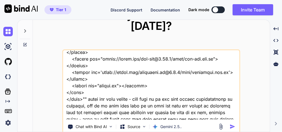
type textarea "this is my tool - "here is js code - script.js "// --- SETUP & CONFIG --- pdfjs…"
type textarea "x"
type textarea "this is my tool - "here is js code - script.js "// --- SETUP & CONFIG --- pdfjs…"
type textarea "x"
type textarea "this is my tool - "here is js code - script.js "// --- SETUP & CONFIG --- pdfjs…"
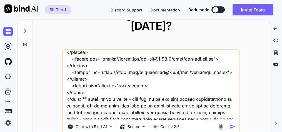
type textarea "x"
type textarea "this is my tool - "here is js code - script.js "// --- SETUP & CONFIG --- pdfjs…"
type textarea "x"
type textarea "this is my tool - "here is js code - script.js "// --- SETUP & CONFIG --- pdfjs…"
type textarea "x"
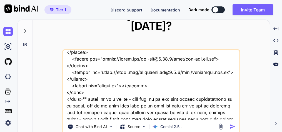
type textarea "this is my tool - "here is js code - script.js "// --- SETUP & CONFIG --- pdfjs…"
type textarea "x"
type textarea "this is my tool - "here is js code - script.js "// --- SETUP & CONFIG --- pdfjs…"
type textarea "x"
type textarea "this is my tool - "here is js code - script.js "// --- SETUP & CONFIG --- pdfjs…"
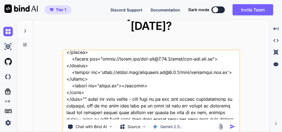
type textarea "x"
type textarea "this is my tool - "here is js code - script.js "// --- SETUP & CONFIG --- pdfjs…"
type textarea "x"
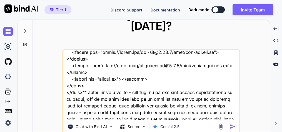
type textarea "this is my tool - "here is js code - script.js "// --- SETUP & CONFIG --- pdfjs…"
type textarea "x"
type textarea "this is my tool - "here is js code - script.js "// --- SETUP & CONFIG --- pdfjs…"
type textarea "x"
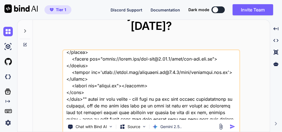
type textarea "this is my tool - "here is js code - script.js "// --- SETUP & CONFIG --- pdfjs…"
type textarea "x"
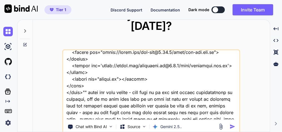
type textarea "this is my tool - "here is js code - script.js "// --- SETUP & CONFIG --- pdfjs…"
type textarea "x"
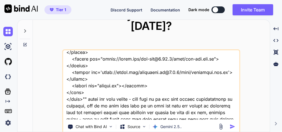
type textarea "this is my tool - "here is js code - script.js "// --- SETUP & CONFIG --- pdfjs…"
type textarea "x"
type textarea "this is my tool - "here is js code - script.js "// --- SETUP & CONFIG --- pdfjs…"
type textarea "x"
type textarea "this is my tool - "here is js code - script.js "// --- SETUP & CONFIG --- pdfjs…"
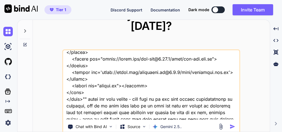
type textarea "x"
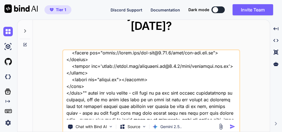
type textarea "this is my tool - "here is js code - script.js "// --- SETUP & CONFIG --- pdfjs…"
type textarea "x"
type textarea "this is my tool - "here is js code - script.js "// --- SETUP & CONFIG --- pdfjs…"
type textarea "x"
type textarea "this is my tool - "here is js code - script.js "// --- SETUP & CONFIG --- pdfjs…"
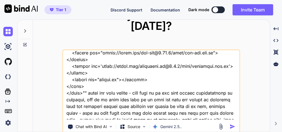
type textarea "x"
type textarea "this is my tool - "here is js code - script.js "// --- SETUP & CONFIG --- pdfjs…"
type textarea "x"
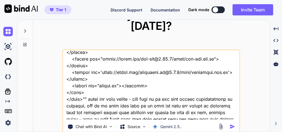
type textarea "this is my tool - "here is js code - script.js "// --- SETUP & CONFIG --- pdfjs…"
type textarea "x"
type textarea "this is my tool - "here is js code - script.js "// --- SETUP & CONFIG --- pdfjs…"
type textarea "x"
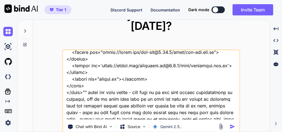
type textarea "this is my tool - "here is js code - script.js "// --- SETUP & CONFIG --- pdfjs…"
type textarea "x"
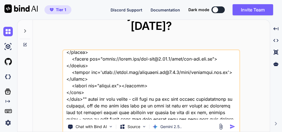
type textarea "this is my tool - "here is js code - script.js "// --- SETUP & CONFIG --- pdfjs…"
type textarea "x"
type textarea "this is my tool - "here is js code - script.js "// --- SETUP & CONFIG --- pdfjs…"
type textarea "x"
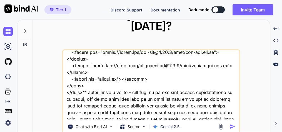
type textarea "this is my tool - "here is js code - script.js "// --- SETUP & CONFIG --- pdfjs…"
type textarea "x"
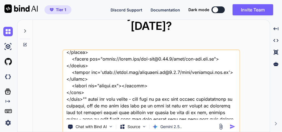
type textarea "this is my tool - "here is js code - script.js "// --- SETUP & CONFIG --- pdfjs…"
type textarea "x"
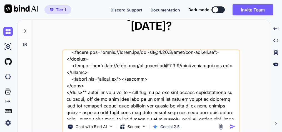
type textarea "this is my tool - "here is js code - script.js "// --- SETUP & CONFIG --- pdfjs…"
type textarea "x"
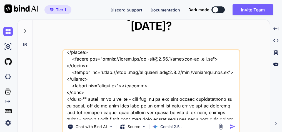
type textarea "this is my tool - "here is js code - script.js "// --- SETUP & CONFIG --- pdfjs…"
type textarea "x"
type textarea "this is my tool - "here is js code - script.js "// --- SETUP & CONFIG --- pdfjs…"
type textarea "x"
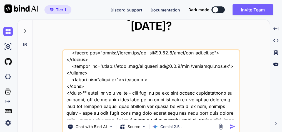
type textarea "this is my tool - "here is js code - script.js "// --- SETUP & CONFIG --- pdfjs…"
type textarea "x"
type textarea "this is my tool - "here is js code - script.js "// --- SETUP & CONFIG --- pdfjs…"
type textarea "x"
type textarea "this is my tool - "here is js code - script.js "// --- SETUP & CONFIG --- pdfjs…"
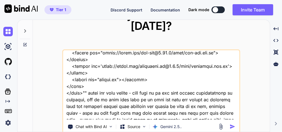
type textarea "x"
type textarea "this is my tool - "here is js code - script.js "// --- SETUP & CONFIG --- pdfjs…"
type textarea "x"
type textarea "this is my tool - "here is js code - script.js "// --- SETUP & CONFIG --- pdfjs…"
type textarea "x"
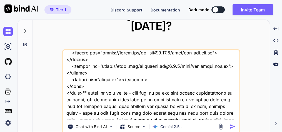
type textarea "this is my tool - "here is js code - script.js "// --- SETUP & CONFIG --- pdfjs…"
type textarea "x"
type textarea "this is my tool - "here is js code - script.js "// --- SETUP & CONFIG --- pdfjs…"
type textarea "x"
type textarea "this is my tool - "here is js code - script.js "// --- SETUP & CONFIG --- pdfjs…"
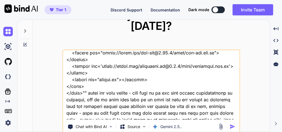
type textarea "x"
type textarea "this is my tool - "here is js code - script.js "// --- SETUP & CONFIG --- pdfjs…"
type textarea "x"
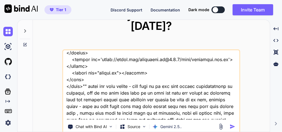
type textarea "this is my tool - "here is js code - script.js "// --- SETUP & CONFIG --- pdfjs…"
type textarea "x"
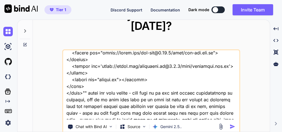
type textarea "this is my tool - "here is js code - script.js "// --- SETUP & CONFIG --- pdfjs…"
type textarea "x"
type textarea "this is my tool - "here is js code - script.js "// --- SETUP & CONFIG --- pdfjs…"
type textarea "x"
type textarea "this is my tool - "here is js code - script.js "// --- SETUP & CONFIG --- pdfjs…"
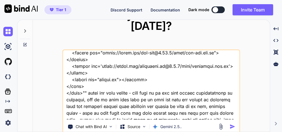
type textarea "x"
type textarea "this is my tool - "here is js code - script.js "// --- SETUP & CONFIG --- pdfjs…"
type textarea "x"
type textarea "this is my tool - "here is js code - script.js "// --- SETUP & CONFIG --- pdfjs…"
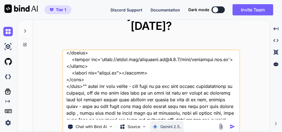
type textarea "x"
type textarea "this is my tool - "here is js code - script.js "// --- SETUP & CONFIG --- pdfjs…"
type textarea "x"
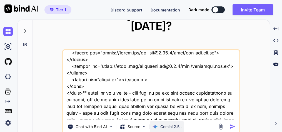
type textarea "this is my tool - "here is js code - script.js "// --- SETUP & CONFIG --- pdfjs…"
type textarea "x"
type textarea "this is my tool - "here is js code - script.js "// --- SETUP & CONFIG --- pdfjs…"
type textarea "x"
type textarea "this is my tool - "here is js code - script.js "// --- SETUP & CONFIG --- pdfjs…"
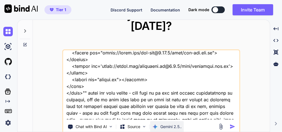
type textarea "x"
type textarea "this is my tool - "here is js code - script.js "// --- SETUP & CONFIG --- pdfjs…"
type textarea "x"
type textarea "this is my tool - "here is js code - script.js "// --- SETUP & CONFIG --- pdfjs…"
type textarea "x"
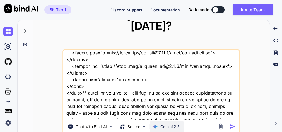
type textarea "this is my tool - "here is js code - script.js "// --- SETUP & CONFIG --- pdfjs…"
type textarea "x"
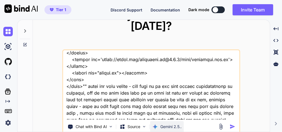
type textarea "this is my tool - "here is js code - script.js "// --- SETUP & CONFIG --- pdfjs…"
type textarea "x"
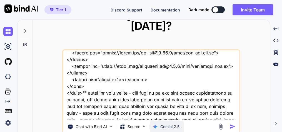
type textarea "this is my tool - "here is js code - script.js "// --- SETUP & CONFIG --- pdfjs…"
type textarea "x"
type textarea "this is my tool - "here is js code - script.js "// --- SETUP & CONFIG --- pdfjs…"
type textarea "x"
type textarea "this is my tool - "here is js code - script.js "// --- SETUP & CONFIG --- pdfjs…"
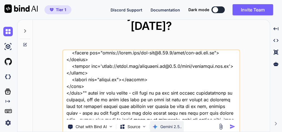
type textarea "x"
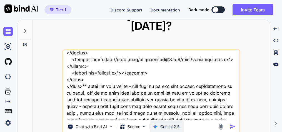
type textarea "this is my tool - "here is js code - script.js "// --- SETUP & CONFIG --- pdfjs…"
type textarea "x"
type textarea "this is my tool - "here is js code - script.js "// --- SETUP & CONFIG --- pdfjs…"
type textarea "x"
type textarea "this is my tool - "here is js code - script.js "// --- SETUP & CONFIG --- pdfjs…"
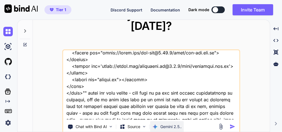
type textarea "x"
type textarea "this is my tool - "here is js code - script.js "// --- SETUP & CONFIG --- pdfjs…"
type textarea "x"
type textarea "this is my tool - "here is js code - script.js "// --- SETUP & CONFIG --- pdfjs…"
type textarea "x"
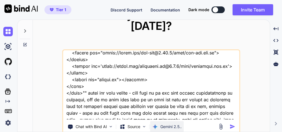
type textarea "this is my tool - "here is js code - script.js "// --- SETUP & CONFIG --- pdfjs…"
type textarea "x"
type textarea "this is my tool - "here is js code - script.js "// --- SETUP & CONFIG --- pdfjs…"
type textarea "x"
type textarea "this is my tool - "here is js code - script.js "// --- SETUP & CONFIG --- pdfjs…"
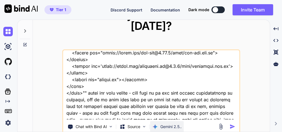
type textarea "x"
type textarea "this is my tool - "here is js code - script.js "// --- SETUP & CONFIG --- pdfjs…"
type textarea "x"
type textarea "this is my tool - "here is js code - script.js "// --- SETUP & CONFIG --- pdfjs…"
type textarea "x"
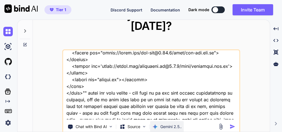
type textarea "this is my tool - "here is js code - script.js "// --- SETUP & CONFIG --- pdfjs…"
type textarea "x"
type textarea "this is my tool - "here is js code - script.js "// --- SETUP & CONFIG --- pdfjs…"
type textarea "x"
type textarea "this is my tool - "here is js code - script.js "// --- SETUP & CONFIG --- pdfjs…"
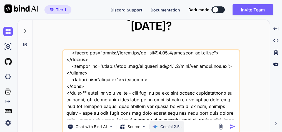
type textarea "x"
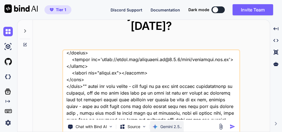
type textarea "this is my tool - "here is js code - script.js "// --- SETUP & CONFIG --- pdfjs…"
type textarea "x"
type textarea "this is my tool - "here is js code - script.js "// --- SETUP & CONFIG --- pdfjs…"
type textarea "x"
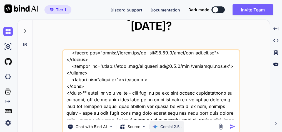
type textarea "this is my tool - "here is js code - script.js "// --- SETUP & CONFIG --- pdfjs…"
type textarea "x"
type textarea "this is my tool - "here is js code - script.js "// --- SETUP & CONFIG --- pdfjs…"
type textarea "x"
type textarea "this is my tool - "here is js code - script.js "// --- SETUP & CONFIG --- pdfjs…"
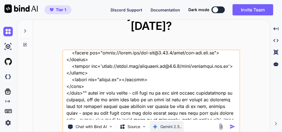
type textarea "x"
type textarea "this is my tool - "here is js code - script.js "// --- SETUP & CONFIG --- pdfjs…"
type textarea "x"
type textarea "this is my tool - "here is js code - script.js "// --- SETUP & CONFIG --- pdfjs…"
type textarea "x"
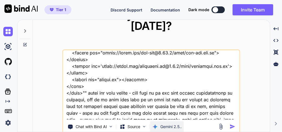
type textarea "this is my tool - "here is js code - script.js "// --- SETUP & CONFIG --- pdfjs…"
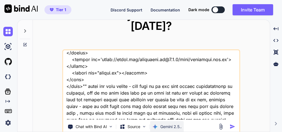
type textarea "x"
type textarea "this is my tool - "here is js code - script.js "// --- SETUP & CONFIG --- pdfjs…"
type textarea "x"
type textarea "this is my tool - "here is js code - script.js "// --- SETUP & CONFIG --- pdfjs…"
type textarea "x"
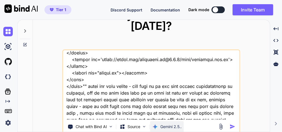
type textarea "this is my tool - "here is js code - script.js "// --- SETUP & CONFIG --- pdfjs…"
type textarea "x"
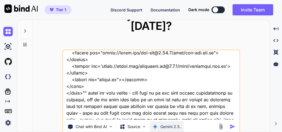
type textarea "this is my tool - "here is js code - script.js "// --- SETUP & CONFIG --- pdfjs…"
type textarea "x"
type textarea "this is my tool - "here is js code - script.js "// --- SETUP & CONFIG --- pdfjs…"
type textarea "x"
type textarea "this is my tool - "here is js code - script.js "// --- SETUP & CONFIG --- pdfjs…"
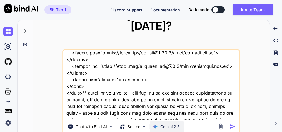
type textarea "x"
type textarea "this is my tool - "here is js code - script.js "// --- SETUP & CONFIG --- pdfjs…"
type textarea "x"
type textarea "this is my tool - "here is js code - script.js "// --- SETUP & CONFIG --- pdfjs…"
type textarea "x"
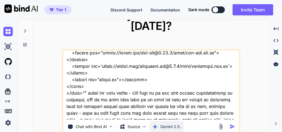
type textarea "this is my tool - "here is js code - script.js "// --- SETUP & CONFIG --- pdfjs…"
type textarea "x"
type textarea "this is my tool - "here is js code - script.js "// --- SETUP & CONFIG --- pdfjs…"
type textarea "x"
type textarea "this is my tool - "here is js code - script.js "// --- SETUP & CONFIG --- pdfjs…"
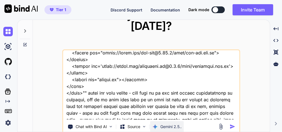
type textarea "x"
type textarea "this is my tool - "here is js code - script.js "// --- SETUP & CONFIG --- pdfjs…"
type textarea "x"
type textarea "this is my tool - "here is js code - script.js "// --- SETUP & CONFIG --- pdfjs…"
type textarea "x"
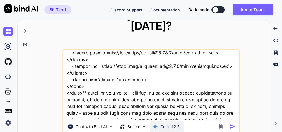
type textarea "this is my tool - "here is js code - script.js "// --- SETUP & CONFIG --- pdfjs…"
type textarea "x"
type textarea "this is my tool - "here is js code - script.js "// --- SETUP & CONFIG --- pdfjs…"
type textarea "x"
type textarea "this is my tool - "here is js code - script.js "// --- SETUP & CONFIG --- pdfjs…"
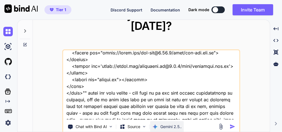
type textarea "x"
type textarea "this is my tool - "here is js code - script.js "// --- SETUP & CONFIG --- pdfjs…"
type textarea "x"
type textarea "this is my tool - "here is js code - script.js "// --- SETUP & CONFIG --- pdfjs…"
type textarea "x"
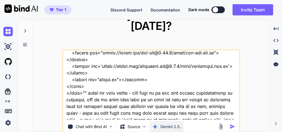
scroll to position [10141, 0]
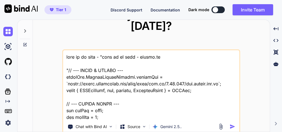
scroll to position [10141, 0]
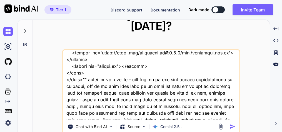
click at [105, 111] on textarea at bounding box center [151, 84] width 176 height 69
type textarea "this is my tool - "here is js code - script.js "// --- SETUP & CONFIG --- pdfjs…"
type textarea "x"
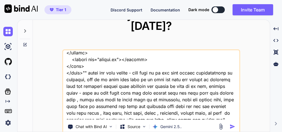
click at [176, 115] on div "Chat with Bind AI Source Gemini 2.5.." at bounding box center [152, 92] width 178 height 86
click at [176, 112] on textarea at bounding box center [151, 84] width 176 height 69
type textarea "this is my tool - "here is js code - script.js "// --- SETUP & CONFIG --- pdfjs…"
type textarea "x"
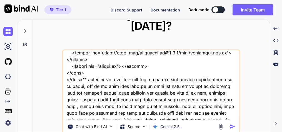
type textarea "this is my tool - "here is js code - script.js "// --- SETUP & CONFIG --- pdfjs…"
type textarea "x"
type textarea "this is my tool - "here is js code - script.js "// --- SETUP & CONFIG --- pdfjs…"
type textarea "x"
type textarea "this is my tool - "here is js code - script.js "// --- SETUP & CONFIG --- pdfjs…"
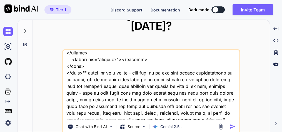
type textarea "x"
type textarea "this is my tool - "here is js code - script.js "// --- SETUP & CONFIG --- pdfjs…"
type textarea "x"
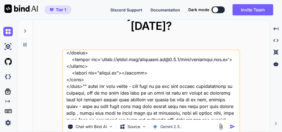
type textarea "this is my tool - "here is js code - script.js "// --- SETUP & CONFIG --- pdfjs…"
type textarea "x"
type textarea "this is my tool - "here is js code - script.js "// --- SETUP & CONFIG --- pdfjs…"
type textarea "x"
type textarea "this is my tool - "here is js code - script.js "// --- SETUP & CONFIG --- pdfjs…"
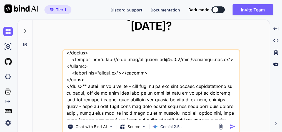
type textarea "x"
type textarea "this is my tool - "here is js code - script.js "// --- SETUP & CONFIG --- pdfjs…"
type textarea "x"
type textarea "this is my tool - "here is js code - script.js "// --- SETUP & CONFIG --- pdfjs…"
type textarea "x"
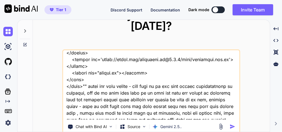
type textarea "this is my tool - "here is js code - script.js "// --- SETUP & CONFIG --- pdfjs…"
type textarea "x"
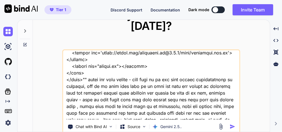
type textarea "this is my tool - "here is js code - script.js "// --- SETUP & CONFIG --- pdfjs…"
type textarea "x"
type textarea "this is my tool - "here is js code - script.js "// --- SETUP & CONFIG --- pdfjs…"
type textarea "x"
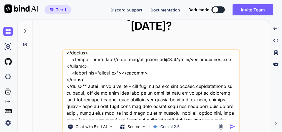
type textarea "this is my tool - "here is js code - script.js "// --- SETUP & CONFIG --- pdfjs…"
type textarea "x"
type textarea "this is my tool - "here is js code - script.js "// --- SETUP & CONFIG --- pdfjs…"
type textarea "x"
type textarea "this is my tool - "here is js code - script.js "// --- SETUP & CONFIG --- pdfjs…"
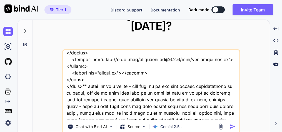
type textarea "x"
type textarea "this is my tool - "here is js code - script.js "// --- SETUP & CONFIG --- pdfjs…"
type textarea "x"
type textarea "this is my tool - "here is js code - script.js "// --- SETUP & CONFIG --- pdfjs…"
type textarea "x"
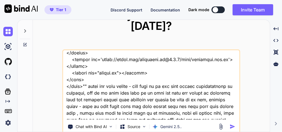
type textarea "this is my tool - "here is js code - script.js "// --- SETUP & CONFIG --- pdfjs…"
type textarea "x"
type textarea "this is my tool - "here is js code - script.js "// --- SETUP & CONFIG --- pdfjs…"
type textarea "x"
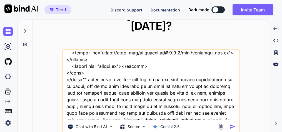
type textarea "this is my tool - "here is js code - script.js "// --- SETUP & CONFIG --- pdfjs…"
type textarea "x"
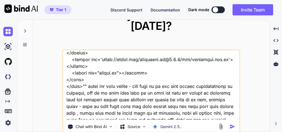
type textarea "this is my tool - "here is js code - script.js "// --- SETUP & CONFIG --- pdfjs…"
type textarea "x"
type textarea "this is my tool - "here is js code - script.js "// --- SETUP & CONFIG --- pdfjs…"
type textarea "x"
type textarea "this is my tool - "here is js code - script.js "// --- SETUP & CONFIG --- pdfjs…"
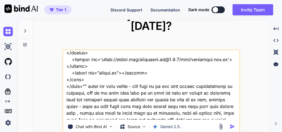
type textarea "x"
type textarea "this is my tool - "here is js code - script.js "// --- SETUP & CONFIG --- pdfjs…"
type textarea "x"
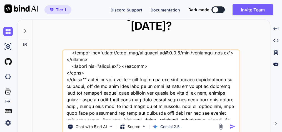
type textarea "this is my tool - "here is js code - script.js "// --- SETUP & CONFIG --- pdfjs…"
type textarea "x"
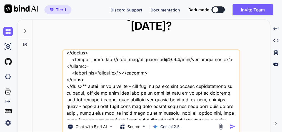
type textarea "this is my tool - "here is js code - script.js "// --- SETUP & CONFIG --- pdfjs…"
type textarea "x"
type textarea "this is my tool - "here is js code - script.js "// --- SETUP & CONFIG --- pdfjs…"
type textarea "x"
type textarea "this is my tool - "here is js code - script.js "// --- SETUP & CONFIG --- pdfjs…"
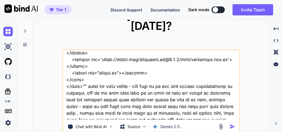
type textarea "x"
type textarea "this is my tool - "here is js code - script.js "// --- SETUP & CONFIG --- pdfjs…"
type textarea "x"
type textarea "this is my tool - "here is js code - script.js "// --- SETUP & CONFIG --- pdfjs…"
type textarea "x"
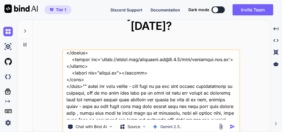
type textarea "this is my tool - "here is js code - script.js "// --- SETUP & CONFIG --- pdfjs…"
type textarea "x"
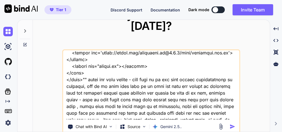
type textarea "this is my tool - "here is js code - script.js "// --- SETUP & CONFIG --- pdfjs…"
type textarea "x"
type textarea "this is my tool - "here is js code - script.js "// --- SETUP & CONFIG --- pdfjs…"
type textarea "x"
type textarea "this is my tool - "here is js code - script.js "// --- SETUP & CONFIG --- pdfjs…"
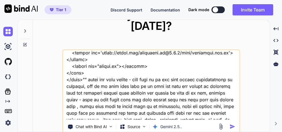
type textarea "x"
type textarea "this is my tool - "here is js code - script.js "// --- SETUP & CONFIG --- pdfjs…"
type textarea "x"
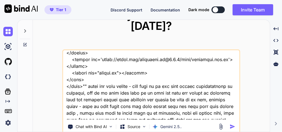
scroll to position [10148, 0]
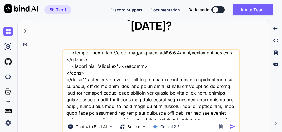
type textarea "this is my tool - "here is js code - script.js "// --- SETUP & CONFIG --- pdfjs…"
type textarea "x"
type textarea "this is my tool - "here is js code - script.js "// --- SETUP & CONFIG --- pdfjs…"
type textarea "x"
type textarea "this is my tool - "here is js code - script.js "// --- SETUP & CONFIG --- pdfjs…"
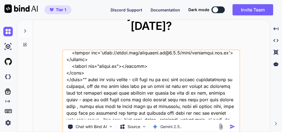
type textarea "x"
type textarea "this is my tool - "here is js code - script.js "// --- SETUP & CONFIG --- pdfjs…"
type textarea "x"
type textarea "this is my tool - "here is js code - script.js "// --- SETUP & CONFIG --- pdfjs…"
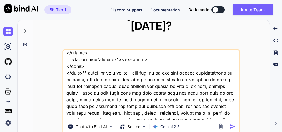
type textarea "x"
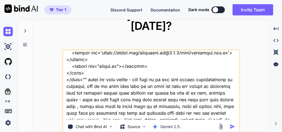
type textarea "this is my tool - "here is js code - script.js "// --- SETUP & CONFIG --- pdfjs…"
type textarea "x"
type textarea "this is my tool - "here is js code - script.js "// --- SETUP & CONFIG --- pdfjs…"
type textarea "x"
type textarea "this is my tool - "here is js code - script.js "// --- SETUP & CONFIG --- pdfjs…"
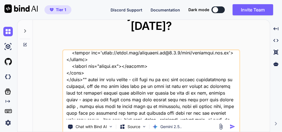
click at [235, 123] on img "button" at bounding box center [233, 126] width 6 height 6
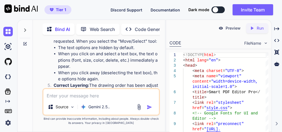
scroll to position [5898, 0]
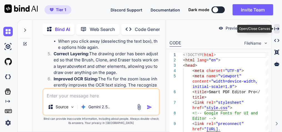
click at [277, 28] on icon at bounding box center [277, 28] width 5 height 3
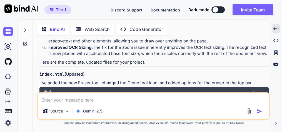
scroll to position [2927, 0]
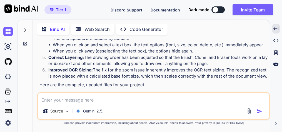
click at [256, 112] on img at bounding box center [255, 114] width 4 height 4
click at [254, 112] on img at bounding box center [255, 114] width 4 height 4
click at [256, 112] on img at bounding box center [255, 114] width 4 height 4
click at [255, 112] on img at bounding box center [255, 114] width 4 height 4
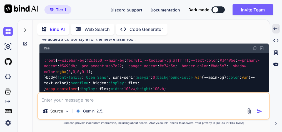
scroll to position [3907, 0]
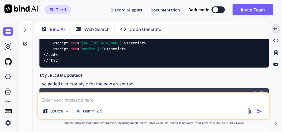
click at [256, 90] on img at bounding box center [255, 92] width 4 height 4
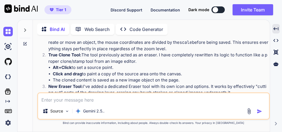
scroll to position [2905, 0]
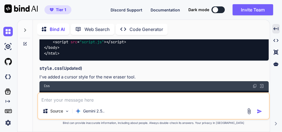
scroll to position [3907, 0]
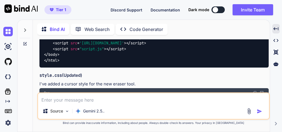
click at [257, 88] on div "Css" at bounding box center [155, 92] width 230 height 9
click at [253, 90] on img at bounding box center [255, 92] width 4 height 4
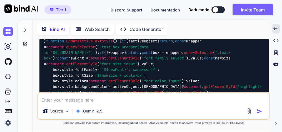
scroll to position [5821, 0]
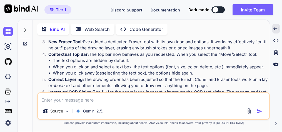
scroll to position [2927, 0]
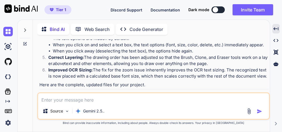
click at [255, 112] on img at bounding box center [255, 114] width 4 height 4
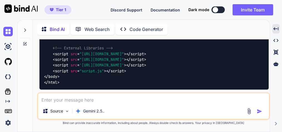
scroll to position [3907, 0]
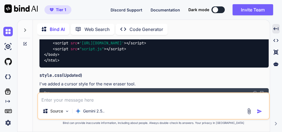
click at [254, 90] on img at bounding box center [255, 92] width 4 height 4
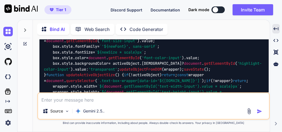
scroll to position [5843, 0]
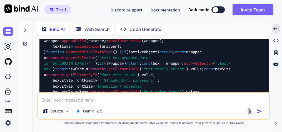
scroll to position [5799, 0]
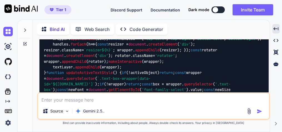
click at [100, 102] on textarea at bounding box center [153, 98] width 231 height 10
type textarea "x"
type textarea "i"
type textarea "x"
type textarea "i"
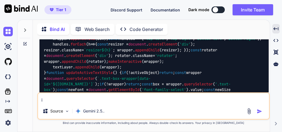
type textarea "x"
type textarea "i w"
type textarea "x"
type textarea "i wa"
type textarea "x"
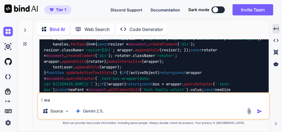
type textarea "i wan"
type textarea "x"
type textarea "i want"
type textarea "x"
type textarea "i want t"
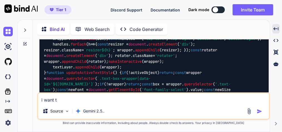
type textarea "x"
type textarea "i want te"
type textarea "x"
type textarea "i want tex"
type textarea "x"
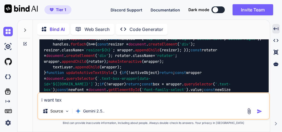
type textarea "i want text"
type textarea "x"
type textarea "i want text"
type textarea "x"
type textarea "i want text s"
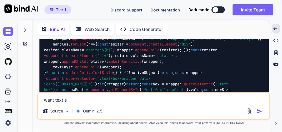
type textarea "x"
type textarea "i want text si"
type textarea "x"
type textarea "i want text siz"
type textarea "x"
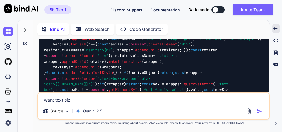
type textarea "i want text size"
type textarea "x"
type textarea "i want text size"
type textarea "x"
type textarea "i want text size i"
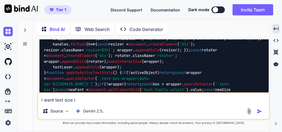
type textarea "x"
type textarea "i want text size in"
type textarea "x"
type textarea "i want text size inc"
type textarea "x"
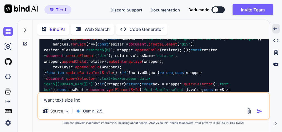
type textarea "i want text size incr"
type textarea "x"
type textarea "i want text size incre"
type textarea "x"
type textarea "i want text size increa"
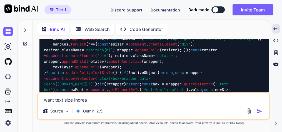
type textarea "x"
type textarea "i want text size increas"
type textarea "x"
type textarea "i want text size increase"
type textarea "x"
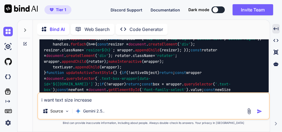
type textarea "i want text size increase"
type textarea "x"
type textarea "i want text size increase d"
type textarea "x"
type textarea "i want text size increase de"
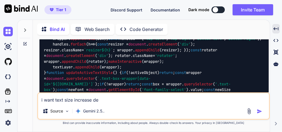
type textarea "x"
type textarea "i want text size increase dec"
type textarea "x"
type textarea "i want text size increase decr"
type textarea "x"
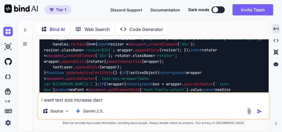
type textarea "i want text size increase decre"
type textarea "x"
type textarea "i want text size increase decrea"
type textarea "x"
type textarea "i want text size increase decreas"
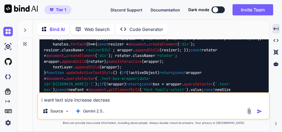
type textarea "x"
type textarea "i want text size increase decrease"
type textarea "x"
type textarea "i want text size increase decrease"
type textarea "x"
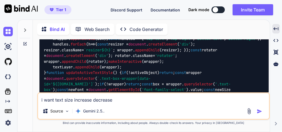
type textarea "i want text size increase decrease b"
type textarea "x"
type textarea "i want text size increase decrease by"
type textarea "x"
type textarea "i want text size increase decrease by"
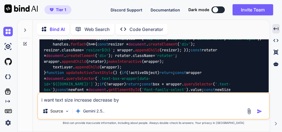
type textarea "x"
type textarea "i want text size increase decrease by m"
type textarea "x"
type textarea "i want text size increase decrease by mo"
type textarea "x"
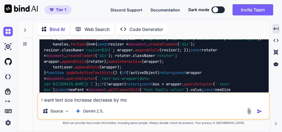
type textarea "i want text size increase decrease by mou"
type textarea "x"
type textarea "i want text size increase decrease by mous"
type textarea "x"
type textarea "i want text size increase decrease by mouse"
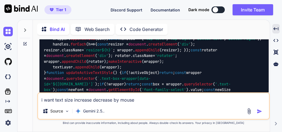
type textarea "x"
type textarea "i want text size increase decrease by mouse"
type textarea "x"
type textarea "i want text size increase decrease by mouse w"
type textarea "x"
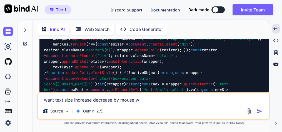
type textarea "i want text size increase decrease by mouse wh"
type textarea "x"
type textarea "i want text size increase decrease by mouse whe"
type textarea "x"
type textarea "i want text size increase decrease by mouse when"
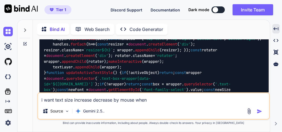
type textarea "x"
type textarea "i want text size increase decrease by mouse when"
type textarea "x"
type textarea "i want text size increase decrease by mouse when s"
type textarea "x"
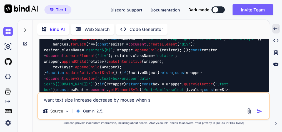
type textarea "i want text size increase decrease by mouse when se"
type textarea "x"
type textarea "i want text size increase decrease by mouse when sel"
type textarea "x"
type textarea "i want text size increase decrease by mouse when sele"
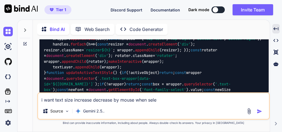
type textarea "x"
type textarea "i want text size increase decrease by mouse when selec"
type textarea "x"
type textarea "i want text size increase decrease by mouse when select"
type textarea "x"
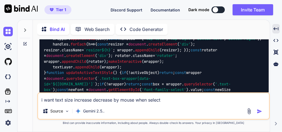
type textarea "i want text size increase decrease by mouse when select"
type textarea "x"
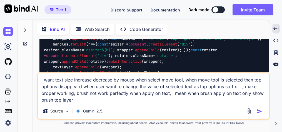
click at [54, 101] on textarea "i want text size increase decrease by mouse when select move tool, when move to…" at bounding box center [153, 88] width 231 height 30
click at [94, 99] on textarea "i want text size increase decrease by mouse when select move tool, when move to…" at bounding box center [153, 88] width 231 height 30
click at [258, 111] on img "button" at bounding box center [260, 111] width 6 height 6
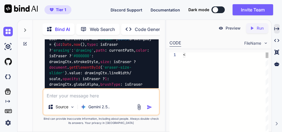
scroll to position [19696, 0]
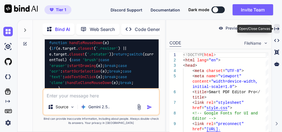
click at [278, 30] on icon "Created with Pixso." at bounding box center [277, 28] width 5 height 5
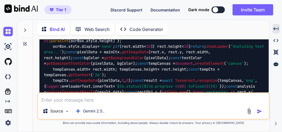
scroll to position [12493, 0]
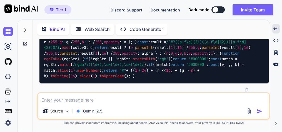
scroll to position [14429, 0]
click at [101, 98] on textarea at bounding box center [153, 98] width 231 height 10
click at [78, 101] on textarea "text reconize tool recover as original," at bounding box center [153, 98] width 231 height 10
drag, startPoint x: 139, startPoint y: 102, endPoint x: 162, endPoint y: 102, distance: 23.1
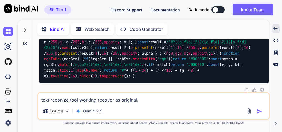
click at [141, 102] on textarea "text reconize tool working recover as original," at bounding box center [153, 98] width 231 height 10
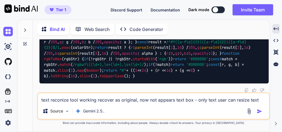
click at [216, 100] on textarea "text reconize tool working recover as original, now not appears text box - only…" at bounding box center [153, 98] width 231 height 10
click at [262, 101] on textarea "text reconize tool working recover as original, now not appears text box - only…" at bounding box center [153, 98] width 231 height 10
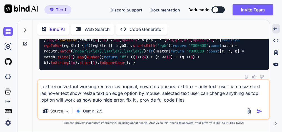
drag, startPoint x: 271, startPoint y: 93, endPoint x: 262, endPoint y: 112, distance: 20.5
click at [262, 112] on img "button" at bounding box center [260, 111] width 6 height 6
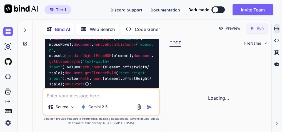
scroll to position [32325, 0]
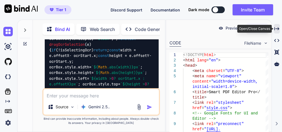
click at [277, 27] on icon "Created with Pixso." at bounding box center [277, 28] width 5 height 5
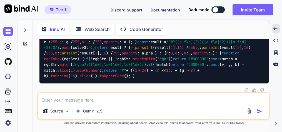
scroll to position [21329, 0]
click at [88, 99] on textarea at bounding box center [153, 98] width 231 height 10
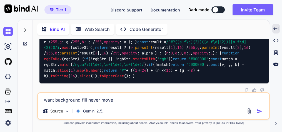
click at [81, 100] on textarea "i want background fill never move" at bounding box center [153, 98] width 231 height 10
drag, startPoint x: 124, startPoint y: 101, endPoint x: 158, endPoint y: 98, distance: 34.3
click at [124, 101] on textarea "i want background text fill never move" at bounding box center [153, 98] width 231 height 10
click at [169, 99] on textarea "i want background text fill never move, only text move ," at bounding box center [153, 98] width 231 height 10
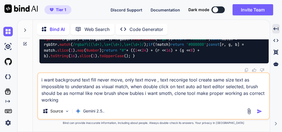
click at [124, 81] on textarea "i want background text fill never move, only text move , text reconige tool cre…" at bounding box center [153, 88] width 231 height 30
click at [62, 100] on textarea "i want background text fill never move, only text move , text reconige tool cre…" at bounding box center [153, 88] width 231 height 30
click at [260, 109] on img "button" at bounding box center [260, 111] width 6 height 6
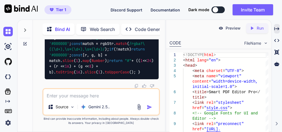
scroll to position [47222, 0]
click at [83, 95] on textarea at bounding box center [101, 94] width 116 height 10
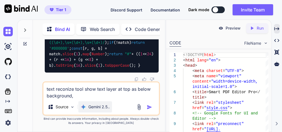
drag, startPoint x: 84, startPoint y: 90, endPoint x: 88, endPoint y: 102, distance: 12.1
click at [88, 102] on div "text reconize tool show text layer at top as below background, Source Gemini 2.…" at bounding box center [101, 98] width 117 height 34
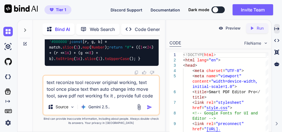
click at [151, 107] on img "button" at bounding box center [150, 107] width 6 height 6
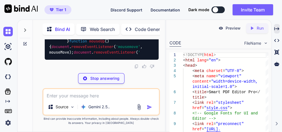
scroll to position [59784, 0]
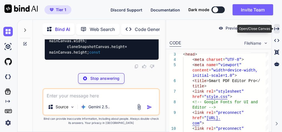
click at [280, 29] on div "Created with Pixso." at bounding box center [277, 28] width 6 height 9
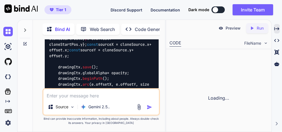
scroll to position [59807, 0]
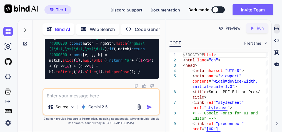
click at [87, 95] on textarea at bounding box center [101, 94] width 116 height 10
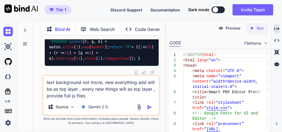
click at [101, 83] on textarea "text background not move, new everything add will be as top layer , every new t…" at bounding box center [101, 86] width 116 height 23
click at [149, 106] on img "button" at bounding box center [150, 107] width 6 height 6
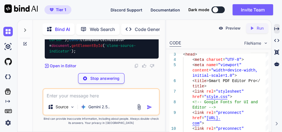
scroll to position [68349, 0]
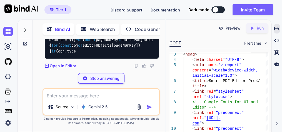
scroll to position [68594, 0]
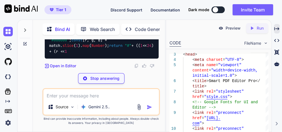
type textarea "x"
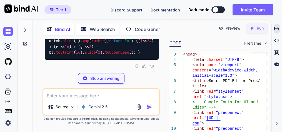
type textarea "(!rgbStr || !rgbStr.startsWith('rgb')) return '#000000'; const match = rgbStr.m…"
type textarea "x"
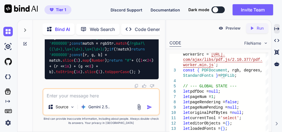
scroll to position [68571, 0]
click at [75, 97] on textarea at bounding box center [101, 94] width 116 height 10
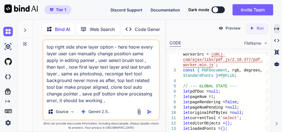
type textarea "top right side show layer option - here hsow every layer user can manually chan…"
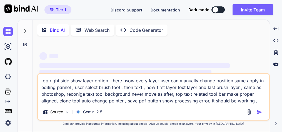
drag, startPoint x: 262, startPoint y: 102, endPoint x: 22, endPoint y: 56, distance: 244.6
click at [22, 56] on div "Bind AI Web Search Created with Pixso. Code Generator ‌ ‌ ‌ ‌ ‌ ‌ ‌ ‌ ‌ ‌ ‌ ‌ ‌…" at bounding box center [144, 76] width 253 height 112
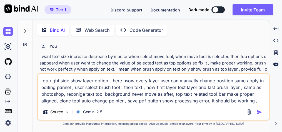
type textarea "x"
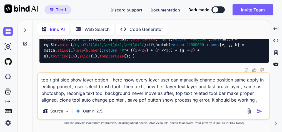
scroll to position [35961, 0]
click at [262, 100] on textarea "top right side show layer option - here hsow every layer user can manually chan…" at bounding box center [153, 88] width 231 height 30
click at [261, 100] on textarea "top right side show layer option - here hsow every layer user can manually chan…" at bounding box center [153, 88] width 231 height 30
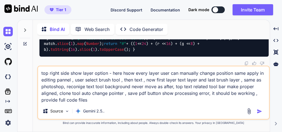
type textarea "top right side show layer option - here hsow every layer user can manually chan…"
click at [259, 111] on img "button" at bounding box center [260, 111] width 6 height 6
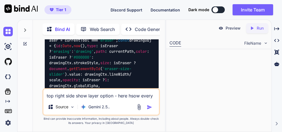
scroll to position [59610, 0]
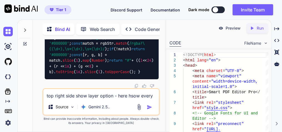
scroll to position [63684, 0]
click at [94, 95] on textarea "top right side show layer option - here hsow every layer user can manually chan…" at bounding box center [101, 94] width 116 height 10
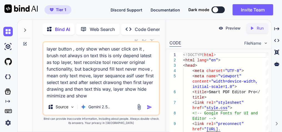
drag, startPoint x: 126, startPoint y: 90, endPoint x: 146, endPoint y: 89, distance: 19.8
click at [146, 89] on textarea "layer button , only show when user click on it , brush not always on text this …" at bounding box center [101, 70] width 116 height 57
click at [65, 96] on textarea "layer button , only show when user click on it , brush not always on text this …" at bounding box center [101, 70] width 116 height 57
click at [82, 95] on textarea "layer button , only show when user click on it , brush not always on text this …" at bounding box center [101, 70] width 116 height 57
click at [142, 97] on textarea "layer button , only show when user click on it , brush not always on text this …" at bounding box center [101, 70] width 116 height 57
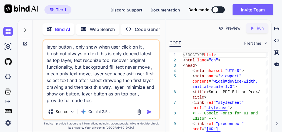
click at [70, 100] on textarea "layer button , only show when user click on it , brush not always on text this …" at bounding box center [101, 71] width 116 height 63
type textarea "layer button , only show when user click on it , brush not always on text this …"
click at [151, 110] on img "button" at bounding box center [150, 112] width 6 height 6
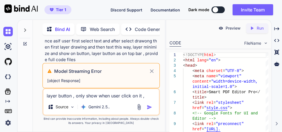
scroll to position [59333, 0]
click at [153, 72] on icon at bounding box center [152, 71] width 4 height 4
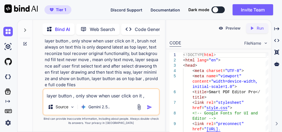
scroll to position [61715, 0]
click at [275, 27] on icon "Created with Pixso." at bounding box center [277, 28] width 5 height 5
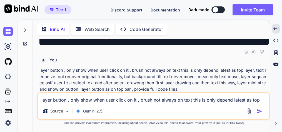
scroll to position [51248, 0]
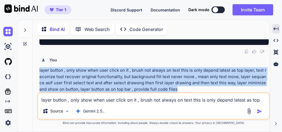
drag, startPoint x: 172, startPoint y: 89, endPoint x: 36, endPoint y: 68, distance: 137.2
click at [36, 68] on div "Bind AI Web Search Created with Pixso. Code Generator You i want text size incr…" at bounding box center [151, 76] width 237 height 110
copy p "layer button , only show when user click on it , brush not always on text this …"
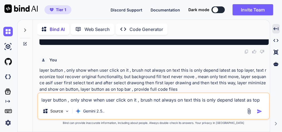
click at [93, 102] on textarea "layer button , only show when user click on it , brush not always on text this …" at bounding box center [153, 98] width 231 height 10
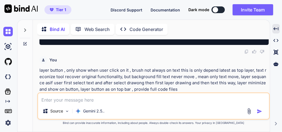
paste textarea "layer button , only show when user click on it , brush not always on text this …"
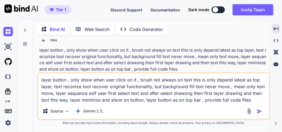
type textarea "layer button , only show when user click on it , brush not always on text this …"
click at [260, 109] on img "button" at bounding box center [260, 111] width 6 height 6
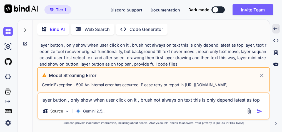
scroll to position [51317, 0]
click at [9, 32] on img at bounding box center [7, 31] width 9 height 9
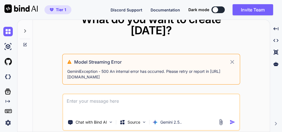
click at [15, 30] on div at bounding box center [9, 31] width 12 height 9
click at [234, 58] on icon at bounding box center [232, 61] width 6 height 7
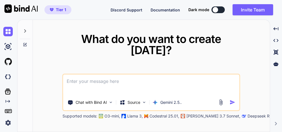
click at [8, 121] on img at bounding box center [7, 122] width 9 height 9
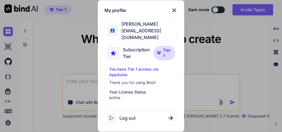
click at [132, 116] on span "Log out" at bounding box center [128, 117] width 16 height 7
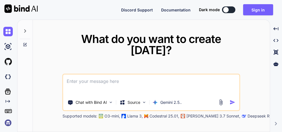
click at [6, 121] on img at bounding box center [7, 122] width 9 height 9
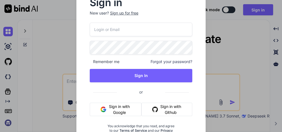
click at [110, 109] on button "Sign in with Google" at bounding box center [116, 108] width 52 height 13
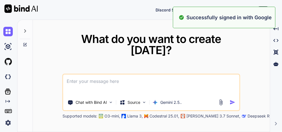
click at [44, 74] on div "What do you want to create today? Chat with Bind AI Source Gemini 2.5.. Support…" at bounding box center [151, 76] width 237 height 112
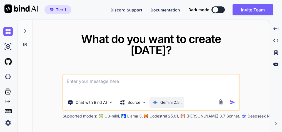
click at [181, 99] on p "Gemini 2.5.." at bounding box center [171, 102] width 21 height 6
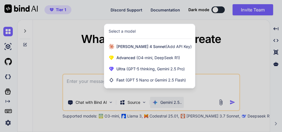
click at [181, 97] on div at bounding box center [141, 66] width 282 height 132
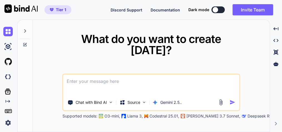
click at [205, 83] on textarea at bounding box center [151, 84] width 176 height 21
click at [158, 99] on img at bounding box center [156, 102] width 6 height 6
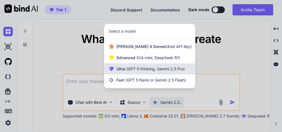
click at [148, 73] on div "Ultra (GPT-5 thinking, Gemini 2.5 Pro)" at bounding box center [149, 68] width 91 height 11
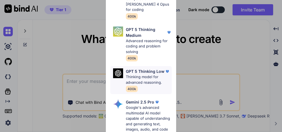
scroll to position [45, 0]
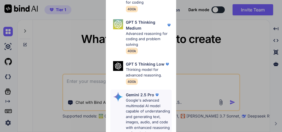
click at [146, 104] on p "Google's advanced multimodal AI model capable of understanding and generating t…" at bounding box center [149, 116] width 46 height 38
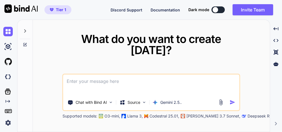
click at [88, 74] on textarea at bounding box center [151, 84] width 176 height 21
click at [26, 28] on div at bounding box center [25, 29] width 11 height 19
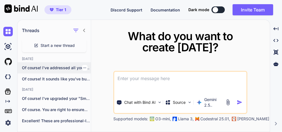
click at [70, 71] on div "Of course! I've addressed all your new..." at bounding box center [54, 67] width 73 height 11
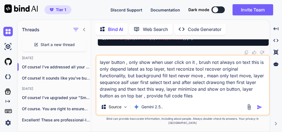
scroll to position [37270, 0]
click at [260, 110] on img "button" at bounding box center [260, 107] width 6 height 6
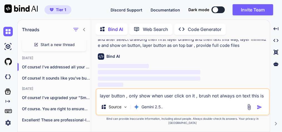
scroll to position [47493, 0]
click at [85, 29] on icon at bounding box center [84, 29] width 4 height 4
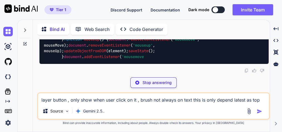
scroll to position [42630, 0]
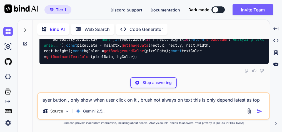
scroll to position [43698, 0]
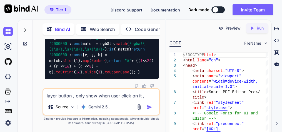
scroll to position [64785, 0]
click at [96, 98] on textarea "layer button , only show when user click on it , brush not always on text this …" at bounding box center [101, 94] width 116 height 10
click at [68, 98] on textarea "text reconize" at bounding box center [101, 94] width 116 height 10
click at [69, 97] on textarea "text reconize" at bounding box center [101, 94] width 116 height 10
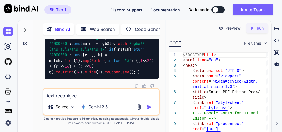
click at [86, 94] on textarea "text reconigze" at bounding box center [101, 94] width 116 height 10
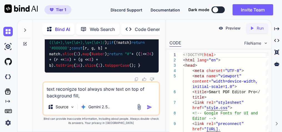
click at [89, 96] on textarea "text reconigze tool always show text on top of background fill," at bounding box center [101, 90] width 116 height 17
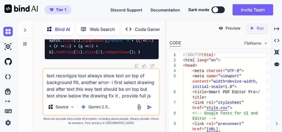
type textarea "text reconigze tool always show text on top of background fill, another error- …"
click at [152, 107] on img "button" at bounding box center [150, 107] width 6 height 6
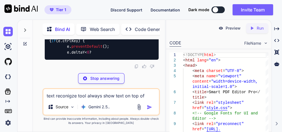
scroll to position [75967, 0]
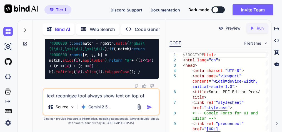
click at [92, 94] on textarea "text reconigze tool always show text on top of background fill, another error- …" at bounding box center [101, 94] width 116 height 10
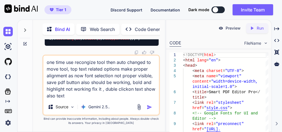
drag, startPoint x: 105, startPoint y: 89, endPoint x: 146, endPoint y: 97, distance: 41.6
click at [146, 97] on textarea "one time use recongize tool then auto changed to move tool, top text related op…" at bounding box center [101, 76] width 116 height 43
drag, startPoint x: 122, startPoint y: 91, endPoint x: 140, endPoint y: 87, distance: 17.8
click at [123, 90] on textarea "one time use recongize tool then auto changed to move tool, top text related op…" at bounding box center [101, 76] width 116 height 43
click at [67, 96] on textarea "one time use recongize tool then auto changed to move tool, top text related op…" at bounding box center [101, 76] width 116 height 43
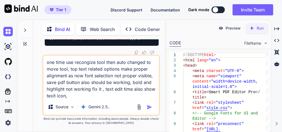
drag, startPoint x: 143, startPoint y: 83, endPoint x: 65, endPoint y: 87, distance: 78.3
click at [65, 87] on textarea "one time use recongize tool then auto changed to move tool, top text related op…" at bounding box center [101, 76] width 116 height 43
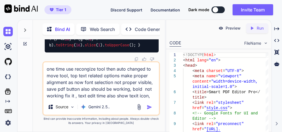
drag, startPoint x: 152, startPoint y: 93, endPoint x: 161, endPoint y: 97, distance: 9.5
click at [152, 93] on textarea "one time use recongize tool then auto changed to move tool, top text related op…" at bounding box center [101, 80] width 116 height 37
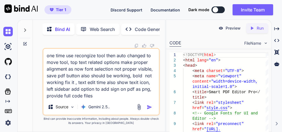
type textarea "one time use recongize tool then auto changed to move tool, top text related op…"
click at [152, 105] on img "button" at bounding box center [150, 107] width 6 height 6
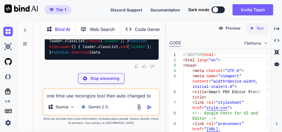
scroll to position [88090, 0]
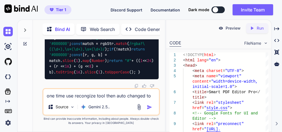
click at [281, 29] on div "Bind AI Web Search Created with Pixso. Code Generator You text reconize tool wo…" at bounding box center [149, 75] width 265 height 112
click at [280, 30] on div "Created with Pixso." at bounding box center [277, 28] width 6 height 9
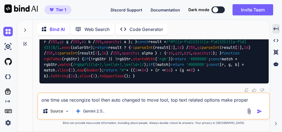
scroll to position [63499, 0]
click at [96, 102] on textarea "one time use recongize tool then auto changed to move tool, top text related op…" at bounding box center [153, 98] width 231 height 10
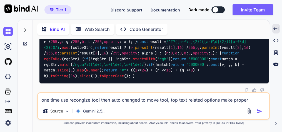
click at [70, 98] on textarea "one time use recongize tool then auto changed to move tool, top text related op…" at bounding box center [153, 98] width 231 height 10
click at [64, 101] on textarea "one time use recongize tool then auto changed to move tool, top text related op…" at bounding box center [153, 98] width 231 height 10
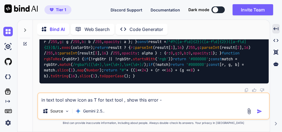
paste textarea "An error occurred while saving the PDF. Please check the console for details."
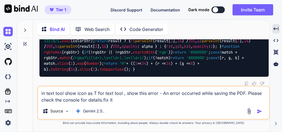
drag, startPoint x: 104, startPoint y: 100, endPoint x: 101, endPoint y: 99, distance: 2.8
click at [104, 100] on textarea "in text tool show icon as T for text tool , show this error - An error occurred…" at bounding box center [153, 94] width 231 height 17
click at [118, 101] on textarea "in text tool show icon as T for text tool , show this error - An error occurred…" at bounding box center [153, 94] width 231 height 17
click at [135, 101] on textarea "in text tool show icon as T for text tool , show this error - An error occurred…" at bounding box center [153, 94] width 231 height 17
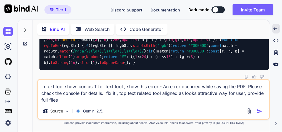
type textarea "in text tool show icon as T for text tool , show this error - An error occurred…"
click at [260, 110] on img "button" at bounding box center [260, 111] width 6 height 6
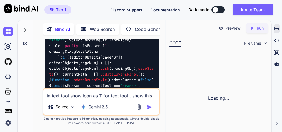
scroll to position [102574, 0]
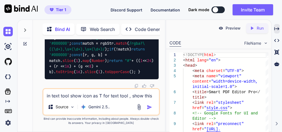
click at [24, 30] on icon at bounding box center [25, 29] width 2 height 3
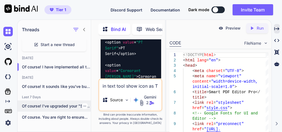
click at [26, 26] on h1 "Threads" at bounding box center [31, 29] width 18 height 7
click at [25, 29] on h1 "Threads" at bounding box center [31, 29] width 18 height 7
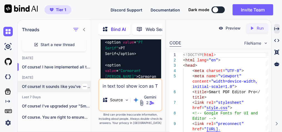
scroll to position [0, 0]
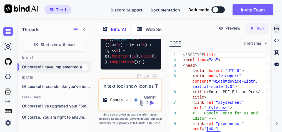
click at [64, 67] on p "Of course! I have implemented all the ne..." at bounding box center [56, 67] width 69 height 6
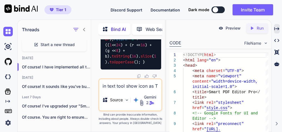
click at [85, 30] on icon at bounding box center [84, 29] width 2 height 3
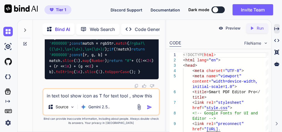
scroll to position [106893, 0]
click at [8, 31] on img at bounding box center [7, 31] width 9 height 9
click at [4, 34] on img at bounding box center [7, 31] width 9 height 9
click at [5, 32] on img at bounding box center [7, 31] width 9 height 9
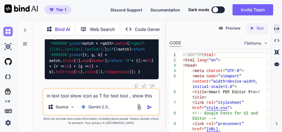
click at [5, 32] on img at bounding box center [7, 31] width 9 height 9
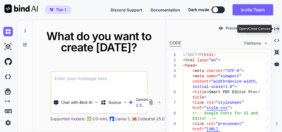
click at [277, 29] on icon at bounding box center [277, 28] width 5 height 3
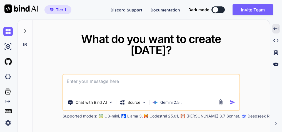
click at [118, 77] on textarea at bounding box center [151, 84] width 176 height 21
paste textarea "here is html code - index.html "<!DOCTYPE html> <html lang="en"> <head> <meta c…"
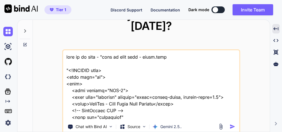
scroll to position [13640, 0]
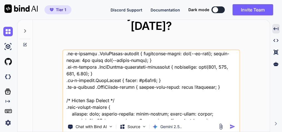
click at [137, 111] on textarea at bounding box center [151, 84] width 176 height 69
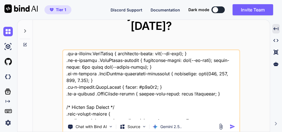
type textarea "this is my tool - "here is html code - index.html "<!DOCTYPE html> <html lang="…"
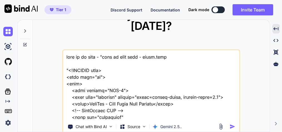
type textarea "lore ip do sita - "cons ad elit sedd - eiusm.temp "<!INCIDID utla> <etdo magn="…"
type textarea "x"
type textarea "lore ip do sita - "cons ad elit sedd - eiusm.temp "<!INCIDID utla> <etdo magn="…"
type textarea "x"
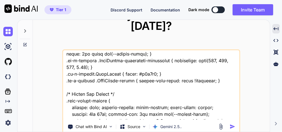
type textarea "lore ip do sita - "cons ad elit sedd - eiusm.temp "<!INCIDID utla> <etdo magn="…"
type textarea "x"
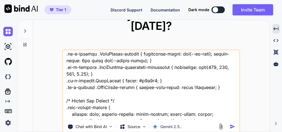
type textarea "lore ip do sita - "cons ad elit sedd - eiusm.temp "<!INCIDID utla> <etdo magn="…"
type textarea "x"
type textarea "lore ip do sita - "cons ad elit sedd - eiusm.temp "<!INCIDID utla> <etdo magn="…"
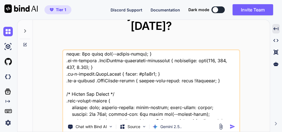
type textarea "x"
type textarea "lore ip do sita - "cons ad elit sedd - eiusm.temp "<!INCIDID utla> <etdo magn="…"
type textarea "x"
type textarea "lore ip do sita - "cons ad elit sedd - eiusm.temp "<!INCIDID utla> <etdo magn="…"
type textarea "x"
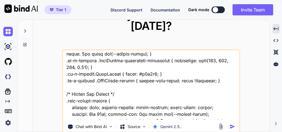
type textarea "lore ip do sita - "cons ad elit sedd - eiusm.temp "<!INCIDID utla> <etdo magn="…"
type textarea "x"
type textarea "lore ip do sita - "cons ad elit sedd - eiusm.temp "<!INCIDID utla> <etdo magn="…"
type textarea "x"
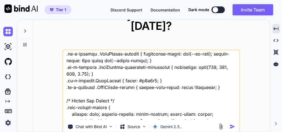
type textarea "lore ip do sita - "cons ad elit sedd - eiusm.temp "<!INCIDID utla> <etdo magn="…"
type textarea "x"
type textarea "lore ip do sita - "cons ad elit sedd - eiusm.temp "<!INCIDID utla> <etdo magn="…"
type textarea "x"
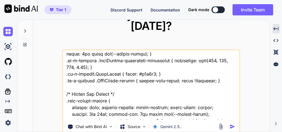
type textarea "lore ip do sita - "cons ad elit sedd - eiusm.temp "<!INCIDID utla> <etdo magn="…"
type textarea "x"
type textarea "lore ip do sita - "cons ad elit sedd - eiusm.temp "<!INCIDID utla> <etdo magn="…"
type textarea "x"
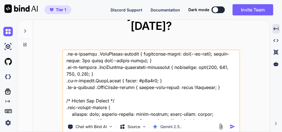
type textarea "lore ip do sita - "cons ad elit sedd - eiusm.temp "<!INCIDID utla> <etdo magn="…"
type textarea "x"
type textarea "lore ip do sita - "cons ad elit sedd - eiusm.temp "<!INCIDID utla> <etdo magn="…"
type textarea "x"
type textarea "lore ip do sita - "cons ad elit sedd - eiusm.temp "<!INCIDID utla> <etdo magn="…"
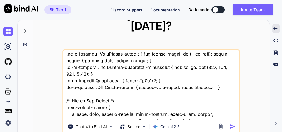
type textarea "x"
type textarea "lore ip do sita - "cons ad elit sedd - eiusm.temp "<!INCIDID utla> <etdo magn="…"
type textarea "x"
type textarea "lore ip do sita - "cons ad elit sedd - eiusm.temp "<!INCIDID utla> <etdo magn="…"
type textarea "x"
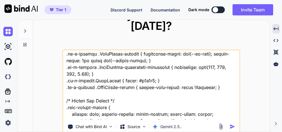
type textarea "lore ip do sita - "cons ad elit sedd - eiusm.temp "<!INCIDID utla> <etdo magn="…"
type textarea "x"
type textarea "lore ip do sita - "cons ad elit sedd - eiusm.temp "<!INCIDID utla> <etdo magn="…"
type textarea "x"
type textarea "lore ip do sita - "cons ad elit sedd - eiusm.temp "<!INCIDID utla> <etdo magn="…"
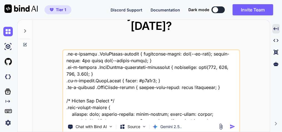
type textarea "x"
type textarea "lore ip do sita - "cons ad elit sedd - eiusm.temp "<!INCIDID utla> <etdo magn="…"
type textarea "x"
type textarea "lore ip do sita - "cons ad elit sedd - eiusm.temp "<!INCIDID utla> <etdo magn="…"
type textarea "x"
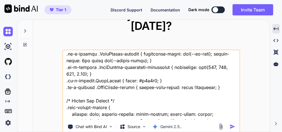
type textarea "lore ip do sita - "cons ad elit sedd - eiusm.temp "<!INCIDID utla> <etdo magn="…"
type textarea "x"
type textarea "lore ip do sita - "cons ad elit sedd - eiusm.temp "<!INCIDID utla> <etdo magn="…"
type textarea "x"
type textarea "lore ip do sita - "cons ad elit sedd - eiusm.temp "<!INCIDID utla> <etdo magn="…"
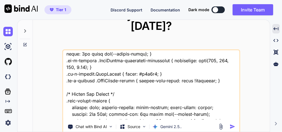
type textarea "x"
type textarea "lore ip do sita - "cons ad elit sedd - eiusm.temp "<!INCIDID utla> <etdo magn="…"
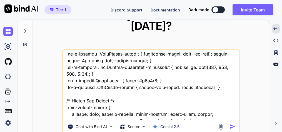
type textarea "x"
type textarea "lore ip do sita - "cons ad elit sedd - eiusm.temp "<!INCIDID utla> <etdo magn="…"
type textarea "x"
type textarea "lore ip do sita - "cons ad elit sedd - eiusm.temp "<!INCIDID utla> <etdo magn="…"
type textarea "x"
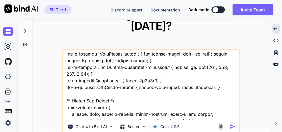
type textarea "lore ip do sita - "cons ad elit sedd - eiusm.temp "<!INCIDID utla> <etdo magn="…"
type textarea "x"
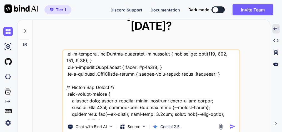
type textarea "lore ip do sita - "cons ad elit sedd - eiusm.temp "<!INCIDID utla> <etdo magn="…"
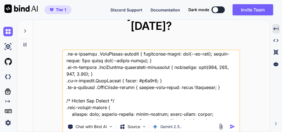
type textarea "x"
type textarea "lore ip do sita - "cons ad elit sedd - eiusm.temp "<!INCIDID utla> <etdo magn="…"
type textarea "x"
type textarea "lore ip do sita - "cons ad elit sedd - eiusm.temp "<!INCIDID utla> <etdo magn="…"
type textarea "x"
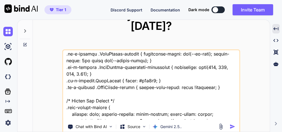
type textarea "lore ip do sita - "cons ad elit sedd - eiusm.temp "<!INCIDID utla> <etdo magn="…"
type textarea "x"
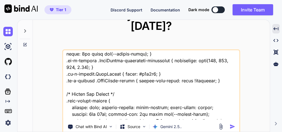
type textarea "lore ip do sita - "cons ad elit sedd - eiusm.temp "<!INCIDID utla> <etdo magn="…"
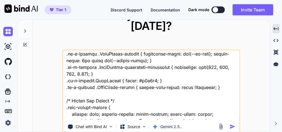
type textarea "x"
type textarea "lore ip do sita - "cons ad elit sedd - eiusm.temp "<!INCIDID utla> <etdo magn="…"
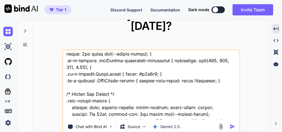
type textarea "x"
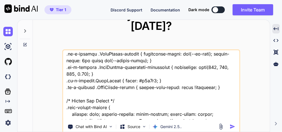
type textarea "lore ip do sita - "cons ad elit sedd - eiusm.temp "<!INCIDID utla> <etdo magn="…"
type textarea "x"
type textarea "lore ip do sita - "cons ad elit sedd - eiusm.temp "<!INCIDID utla> <etdo magn="…"
type textarea "x"
type textarea "lore ip do sita - "cons ad elit sedd - eiusm.temp "<!INCIDID utla> <etdo magn="…"
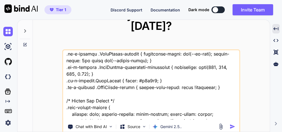
type textarea "x"
type textarea "lore ip do sita - "cons ad elit sedd - eiusm.temp "<!INCIDID utla> <etdo magn="…"
type textarea "x"
type textarea "lore ip do sita - "cons ad elit sedd - eiusm.temp "<!INCIDID utla> <etdo magn="…"
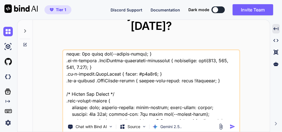
type textarea "x"
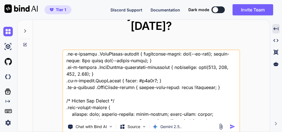
type textarea "lore ip do sita - "cons ad elit sedd - eiusm.temp "<!INCIDID utla> <etdo magn="…"
type textarea "x"
type textarea "lore ip do sita - "cons ad elit sedd - eiusm.temp "<!INCIDID utla> <etdo magn="…"
type textarea "x"
type textarea "lore ip do sita - "cons ad elit sedd - eiusm.temp "<!INCIDID utla> <etdo magn="…"
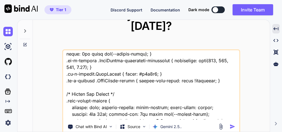
type textarea "x"
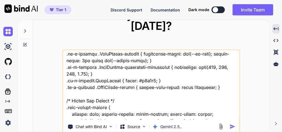
scroll to position [13653, 0]
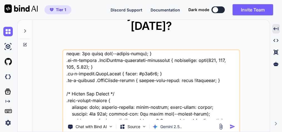
type textarea "lore ip do sita - "cons ad elit sedd - eiusm.temp "<!INCIDID utla> <etdo magn="…"
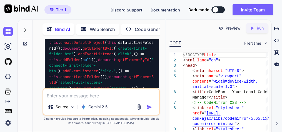
scroll to position [13610, 0]
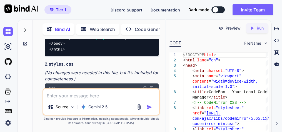
scroll to position [9915, 0]
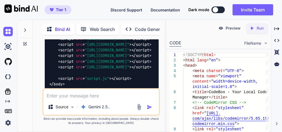
click at [144, 126] on img at bounding box center [145, 128] width 4 height 4
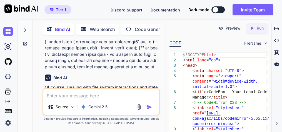
scroll to position [7778, 0]
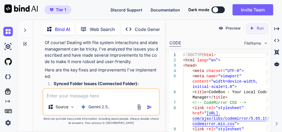
click at [68, 95] on textarea at bounding box center [101, 94] width 116 height 10
click at [46, 95] on textarea "connected folder" at bounding box center [101, 94] width 116 height 10
click at [116, 94] on textarea "duplicate of connected folder" at bounding box center [101, 94] width 116 height 10
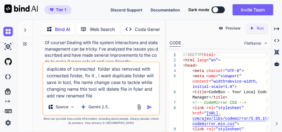
click at [139, 89] on textarea "duplicate of connected folder also removed with connected folder, fix it , i wa…" at bounding box center [101, 80] width 116 height 37
click at [97, 95] on textarea "duplicate of connected folder also removed with connected folder, fix it , i wa…" at bounding box center [101, 80] width 116 height 37
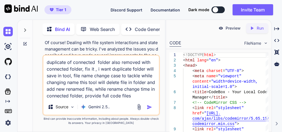
type textarea "duplicate of connected folder also removed with connected folder, fix it , i wa…"
click at [150, 105] on img "button" at bounding box center [150, 107] width 6 height 6
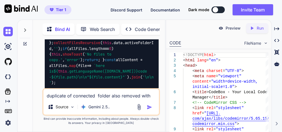
scroll to position [30779, 0]
